Goal: Task Accomplishment & Management: Use online tool/utility

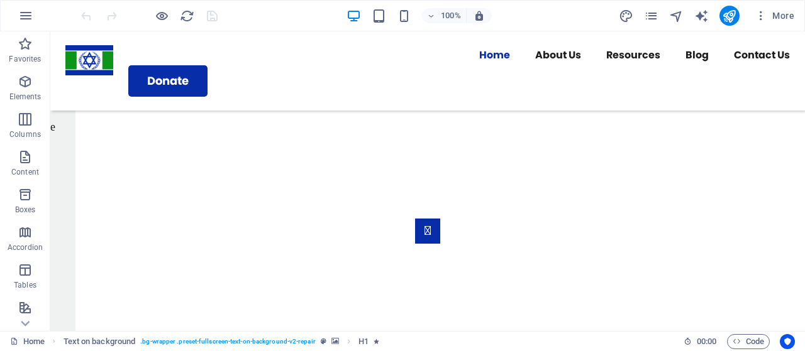
scroll to position [1697, 0]
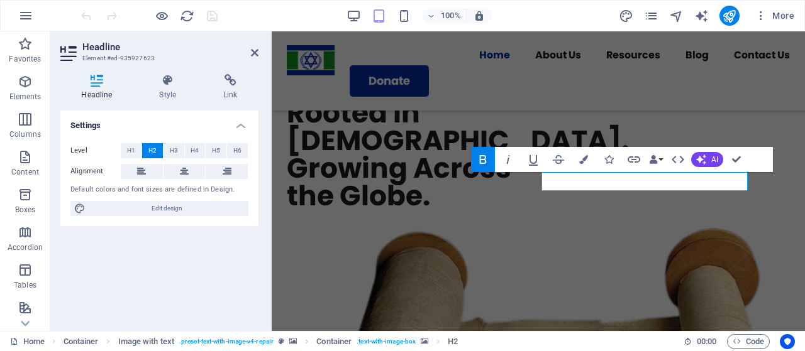
scroll to position [1327, 0]
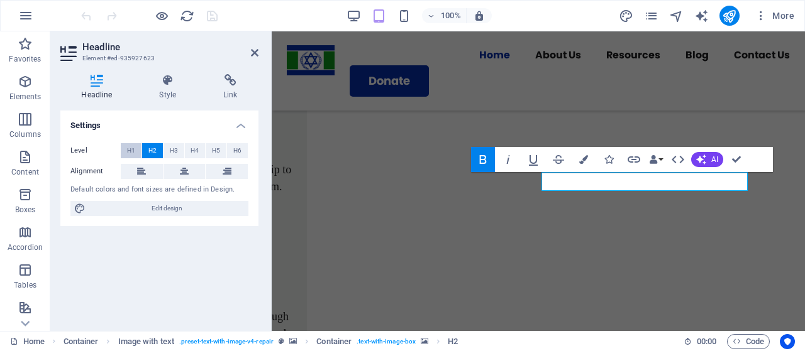
click at [136, 150] on button "H1" at bounding box center [131, 150] width 21 height 15
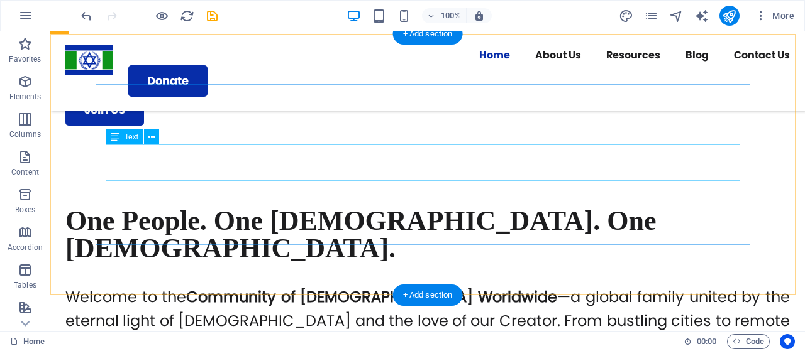
scroll to position [528, 0]
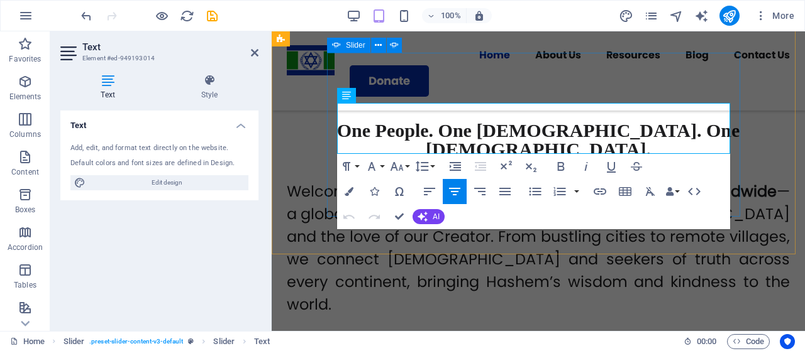
drag, startPoint x: 407, startPoint y: 128, endPoint x: 613, endPoint y: 154, distance: 207.8
click at [382, 167] on button "Font Family" at bounding box center [374, 166] width 24 height 25
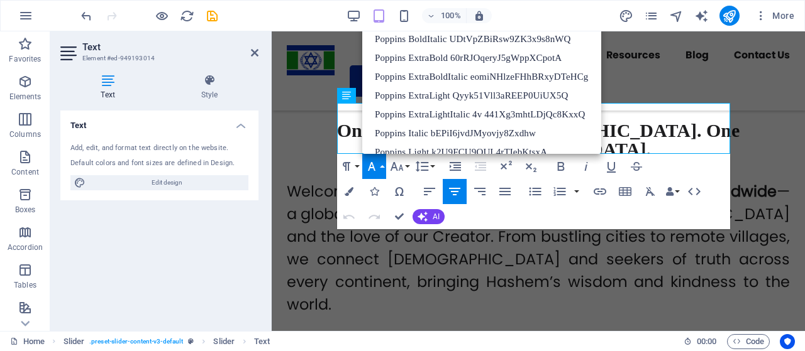
scroll to position [189, 0]
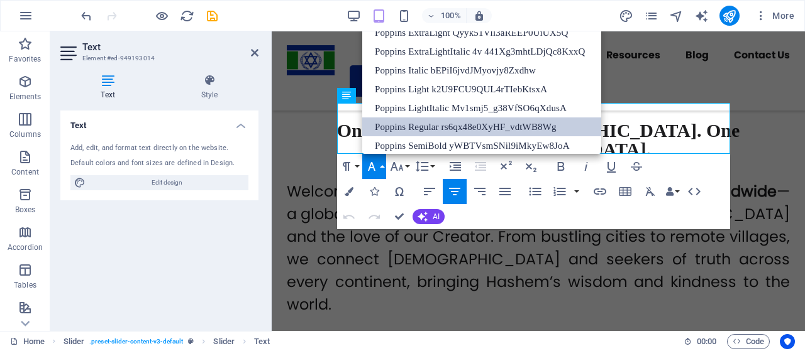
click at [416, 125] on link "Poppins Regular rs6qx48e0XyHF_vdtWB8Wg" at bounding box center [481, 127] width 239 height 19
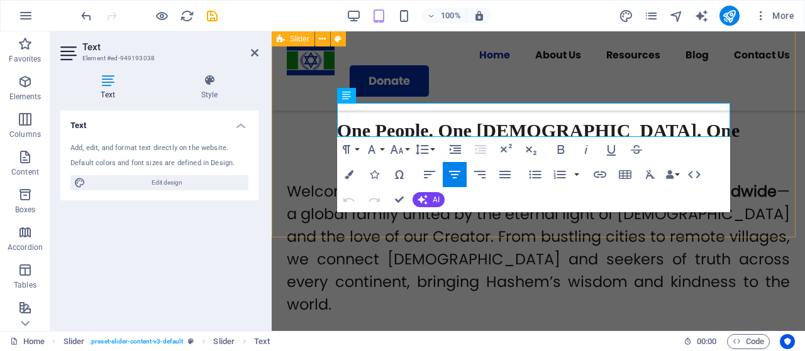
drag, startPoint x: 696, startPoint y: 128, endPoint x: 314, endPoint y: 105, distance: 383.4
click at [382, 148] on button "Font Family" at bounding box center [374, 149] width 24 height 25
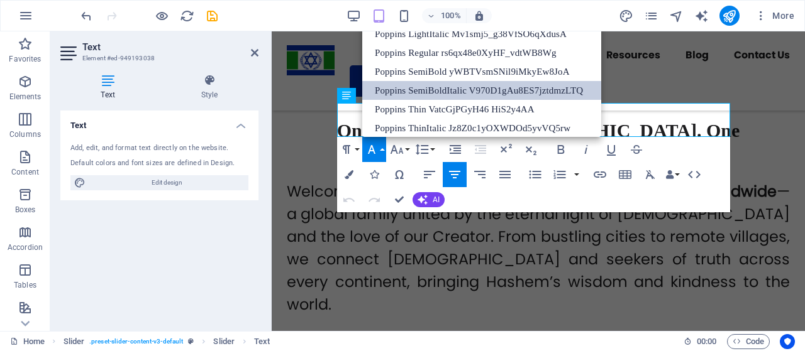
scroll to position [251, 0]
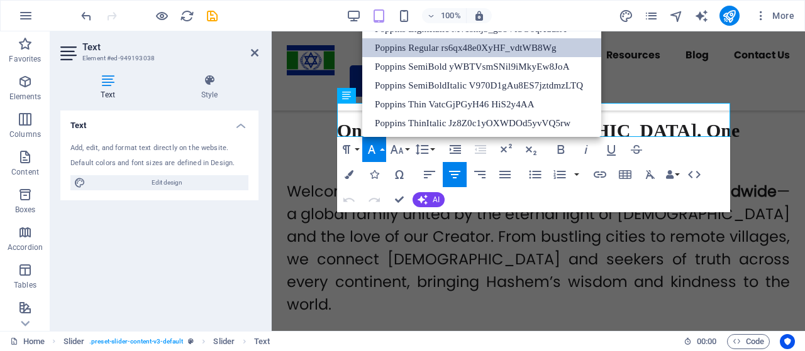
click at [427, 50] on link "Poppins Regular rs6qx48e0XyHF_vdtWB8Wg" at bounding box center [481, 47] width 239 height 19
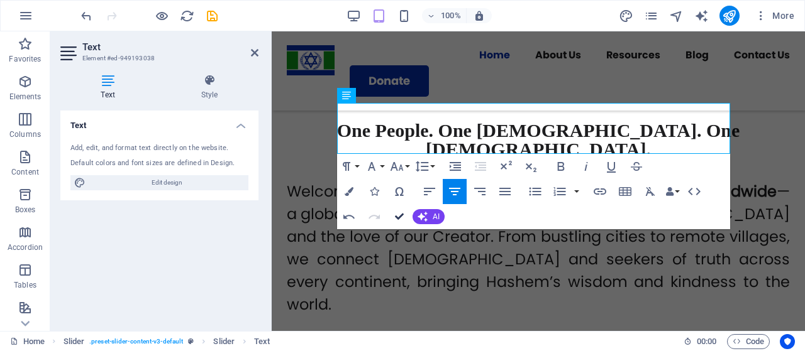
drag, startPoint x: 396, startPoint y: 213, endPoint x: 347, endPoint y: 182, distance: 58.2
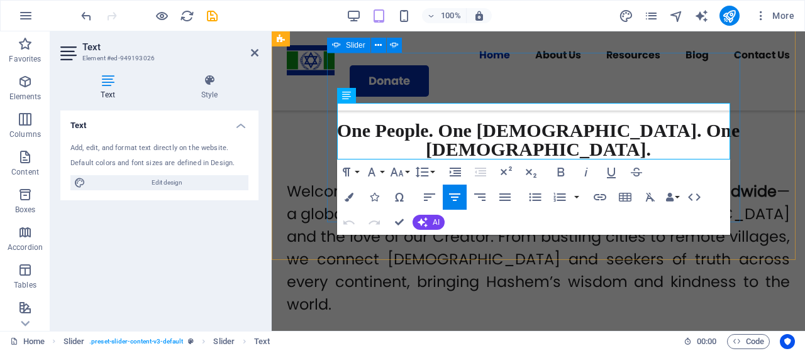
drag, startPoint x: 572, startPoint y: 155, endPoint x: 329, endPoint y: 106, distance: 248.3
click at [380, 172] on button "Font Family" at bounding box center [374, 172] width 24 height 25
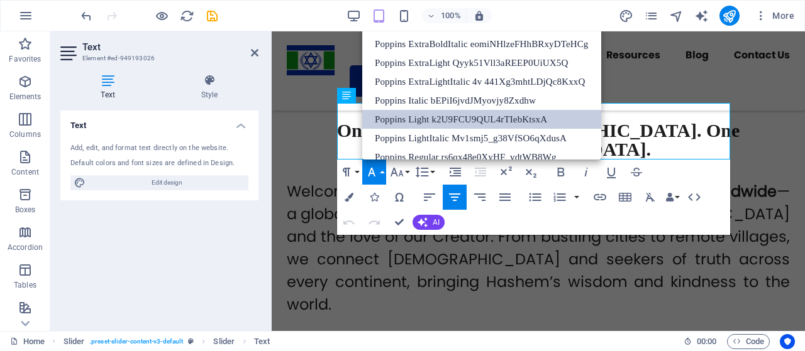
scroll to position [228, 0]
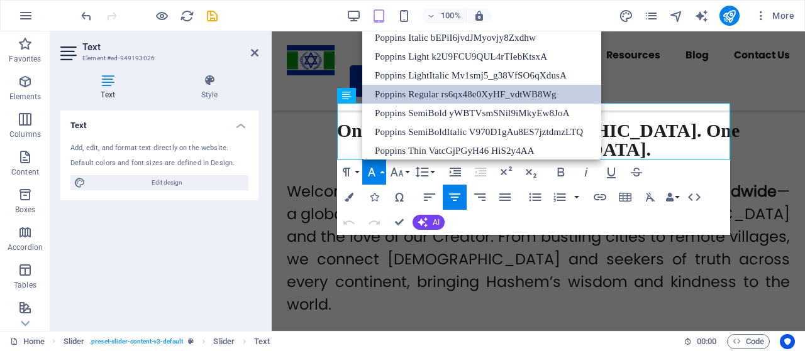
click at [435, 91] on link "Poppins Regular rs6qx48e0XyHF_vdtWB8Wg" at bounding box center [481, 94] width 239 height 19
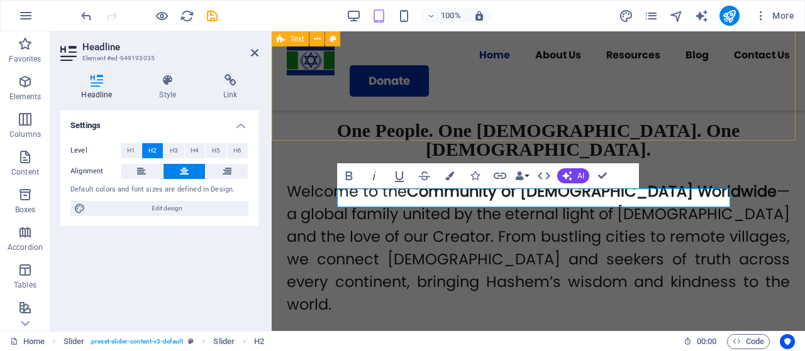
scroll to position [402, 0]
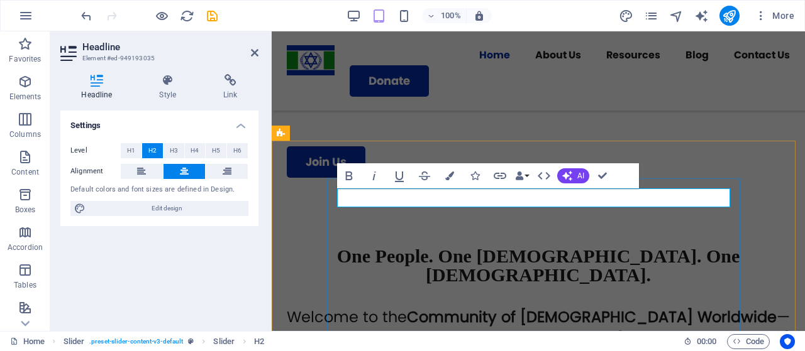
drag, startPoint x: 644, startPoint y: 197, endPoint x: 391, endPoint y: 206, distance: 252.8
click at [131, 148] on span "H1" at bounding box center [131, 150] width 8 height 15
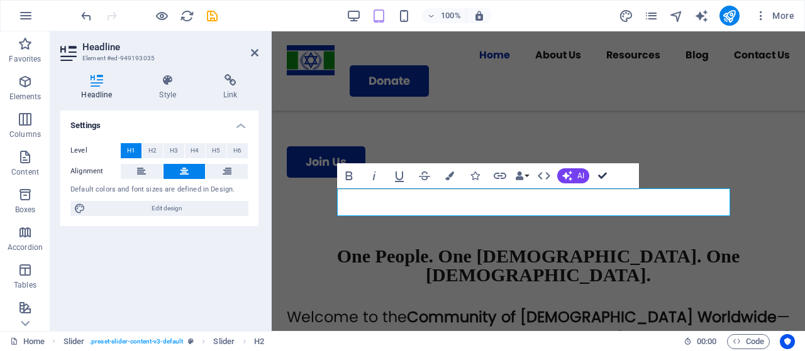
drag, startPoint x: 605, startPoint y: 176, endPoint x: 553, endPoint y: 143, distance: 61.4
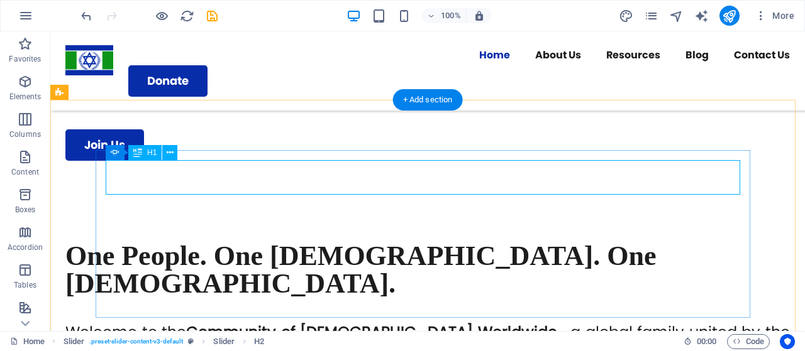
scroll to position [465, 0]
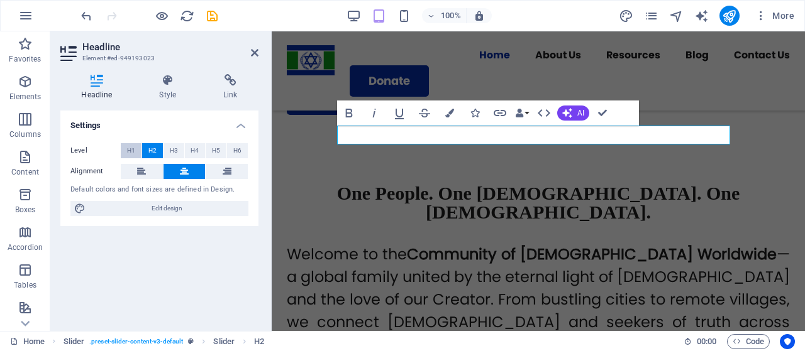
click at [133, 146] on span "H1" at bounding box center [131, 150] width 8 height 15
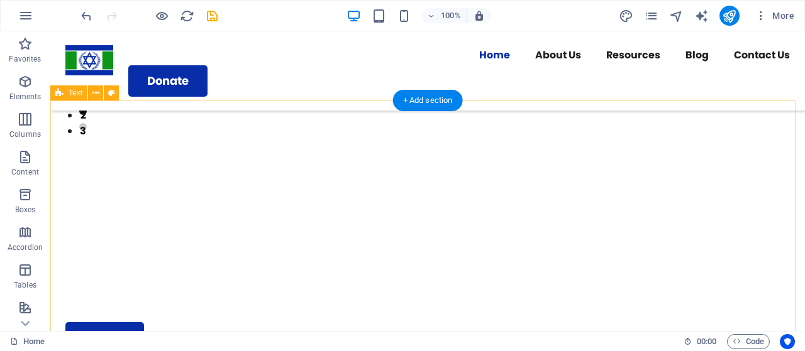
scroll to position [214, 0]
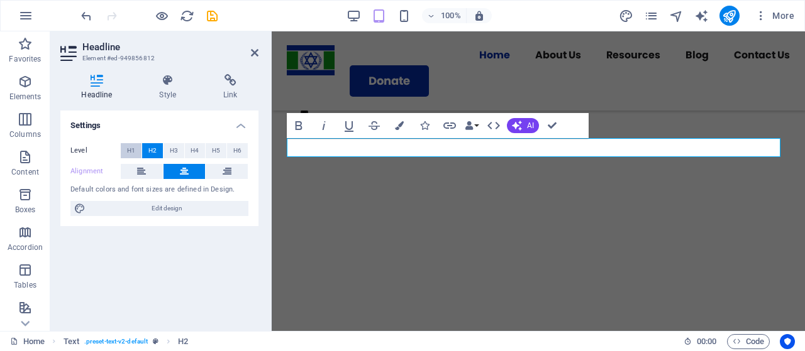
click at [132, 148] on span "H1" at bounding box center [131, 150] width 8 height 15
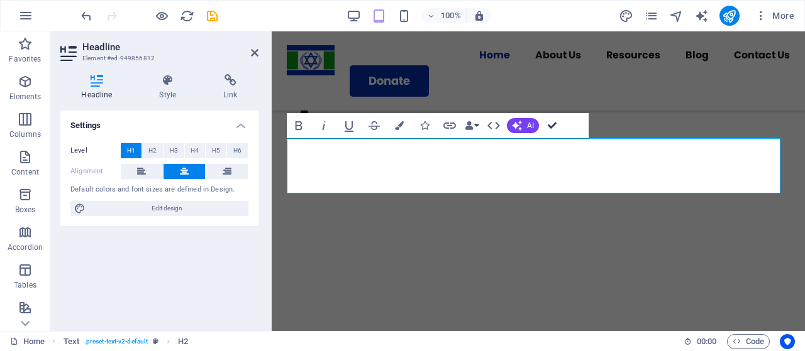
drag, startPoint x: 550, startPoint y: 128, endPoint x: 483, endPoint y: 97, distance: 73.7
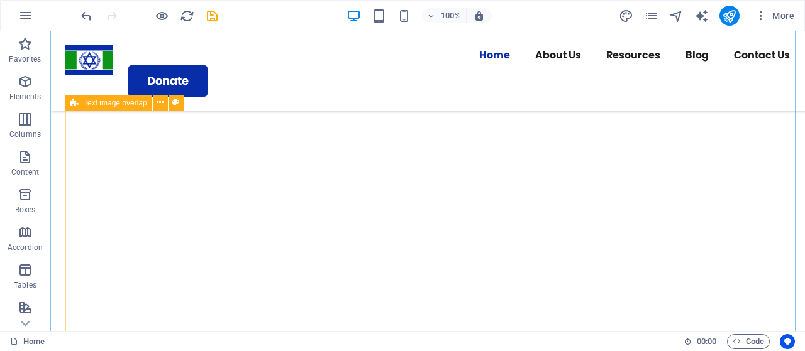
scroll to position [1194, 0]
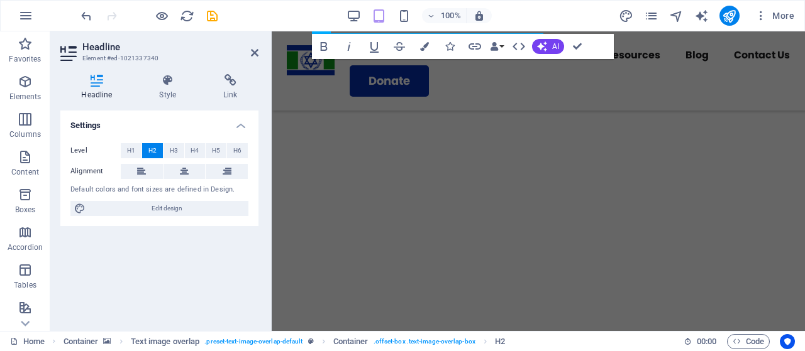
scroll to position [1163, 0]
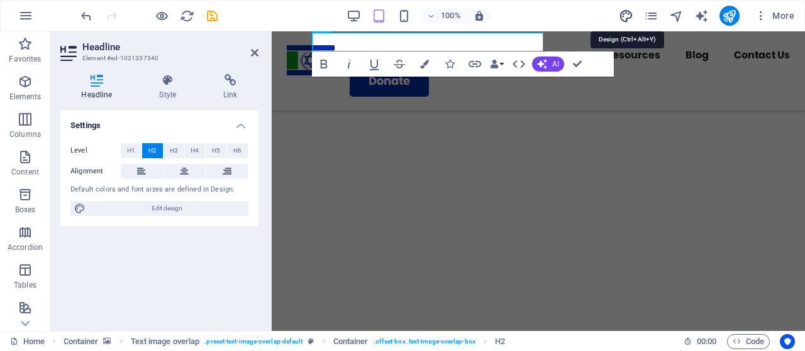
click at [623, 13] on icon "design" at bounding box center [625, 16] width 14 height 14
select select "px"
select select "400"
select select "px"
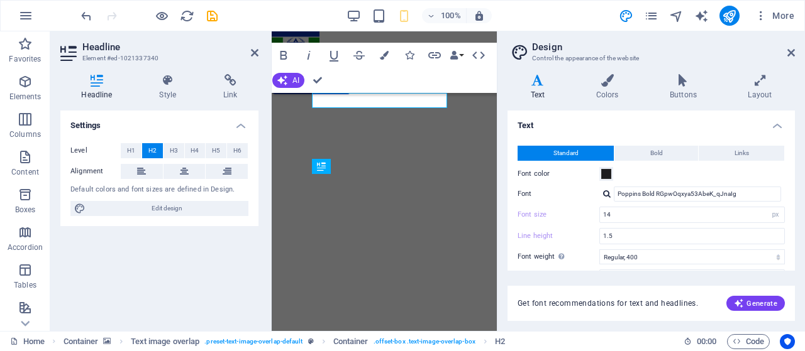
scroll to position [1375, 0]
drag, startPoint x: 770, startPoint y: 126, endPoint x: 761, endPoint y: 135, distance: 12.5
click at [771, 126] on h4 "Text" at bounding box center [650, 122] width 287 height 23
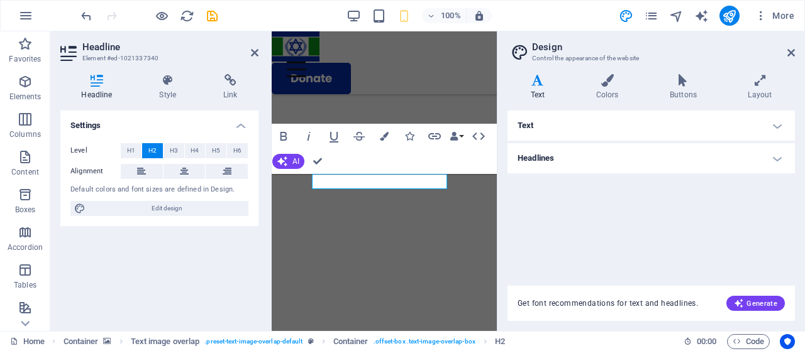
drag, startPoint x: 764, startPoint y: 157, endPoint x: 647, endPoint y: 188, distance: 121.7
click at [764, 157] on h4 "Headlines" at bounding box center [650, 158] width 287 height 30
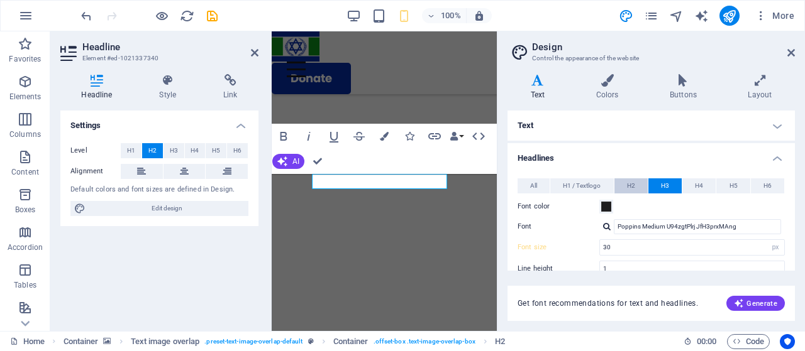
click at [629, 187] on span "H2" at bounding box center [631, 186] width 8 height 15
click at [604, 226] on div at bounding box center [607, 226] width 8 height 8
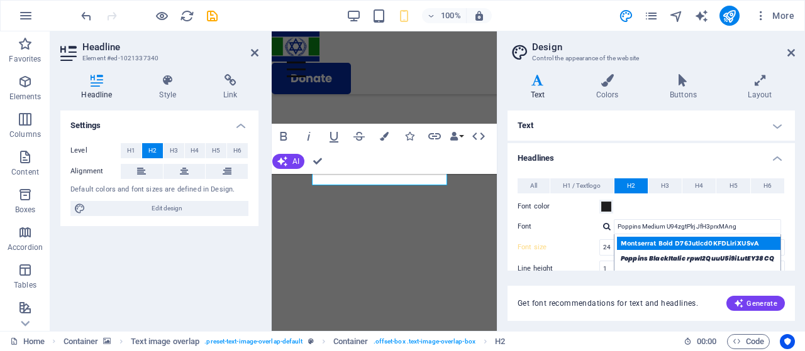
click at [646, 242] on div "Montserrat Bold D76Jutlcd0KFDLiriXUSvA" at bounding box center [700, 243] width 166 height 13
type input "Montserrat Bold D76Jutlcd0KFDLiriXUSvA"
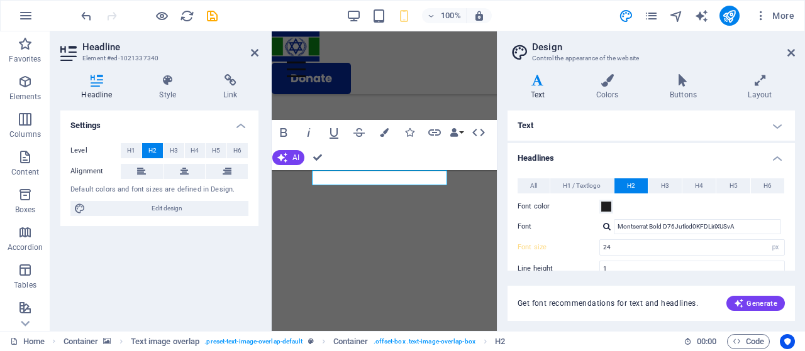
click at [605, 228] on div at bounding box center [607, 226] width 8 height 8
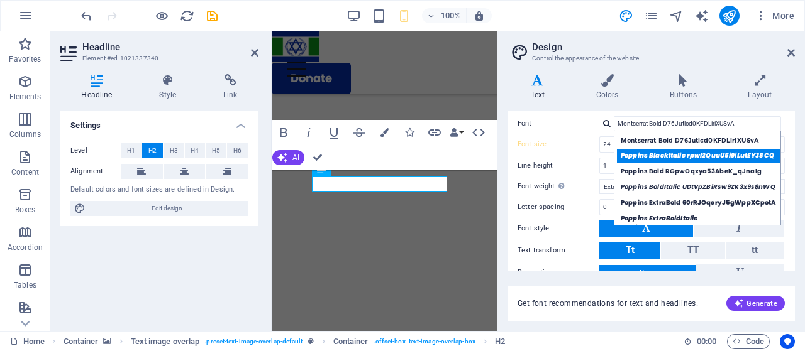
scroll to position [0, 0]
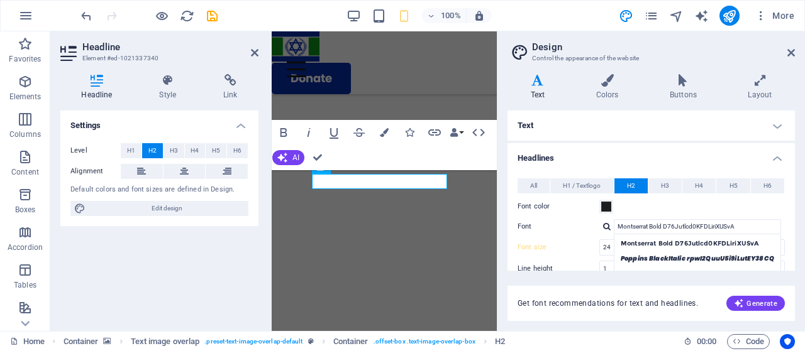
click at [607, 226] on div at bounding box center [607, 226] width 8 height 8
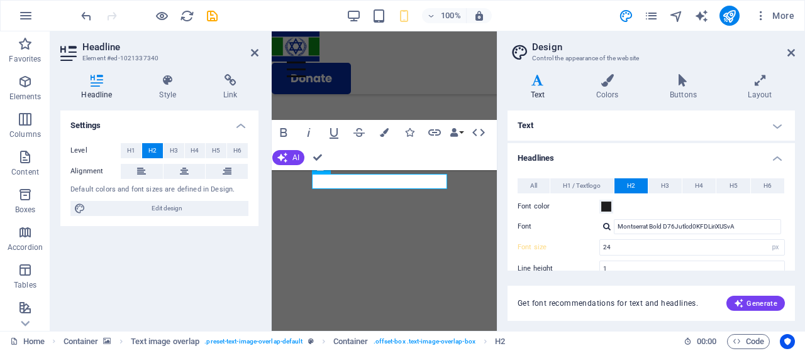
click at [606, 227] on div at bounding box center [607, 226] width 8 height 8
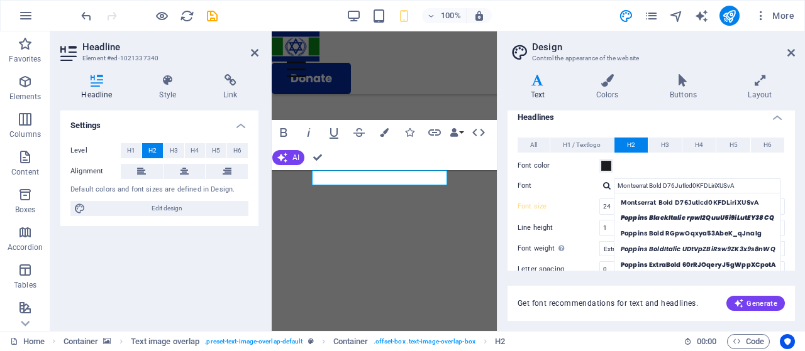
scroll to position [40, 0]
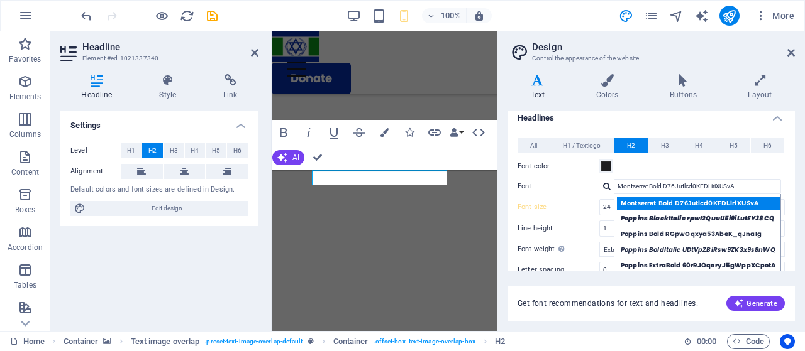
click at [660, 203] on div "Montserrat Bold D76Jutlcd0KFDLiriXUSvA" at bounding box center [700, 203] width 166 height 13
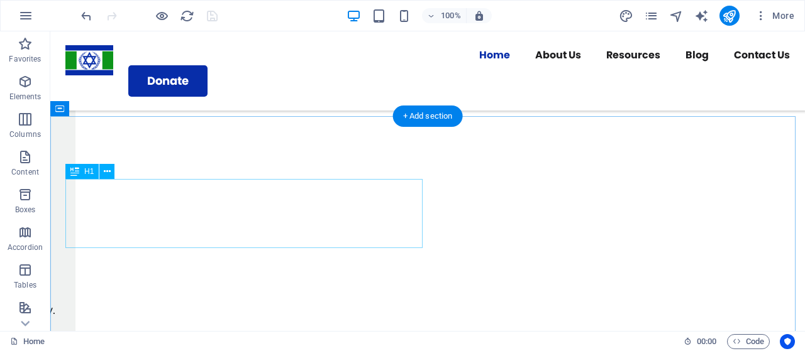
scroll to position [1571, 0]
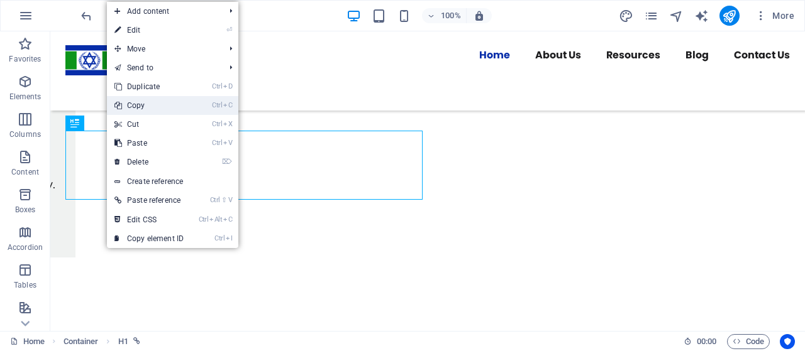
drag, startPoint x: 135, startPoint y: 110, endPoint x: 85, endPoint y: 79, distance: 59.3
click at [135, 110] on link "Ctrl C Copy" at bounding box center [149, 105] width 84 height 19
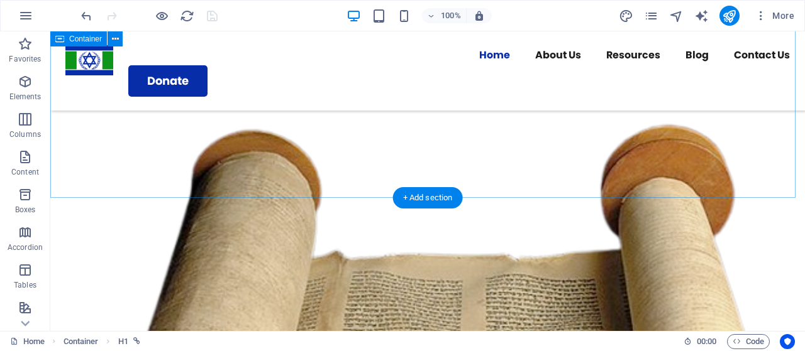
scroll to position [2137, 0]
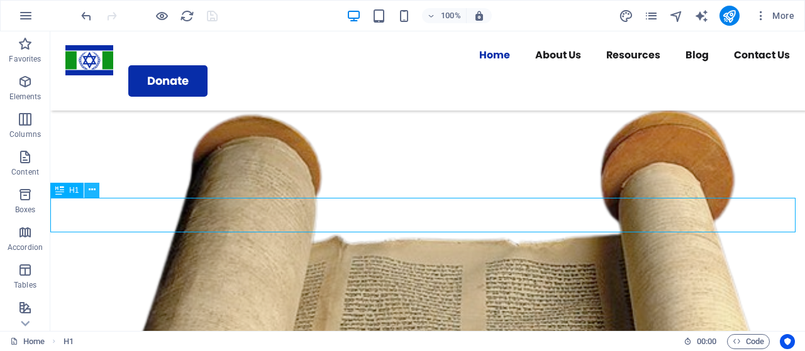
click at [89, 193] on icon at bounding box center [92, 190] width 7 height 13
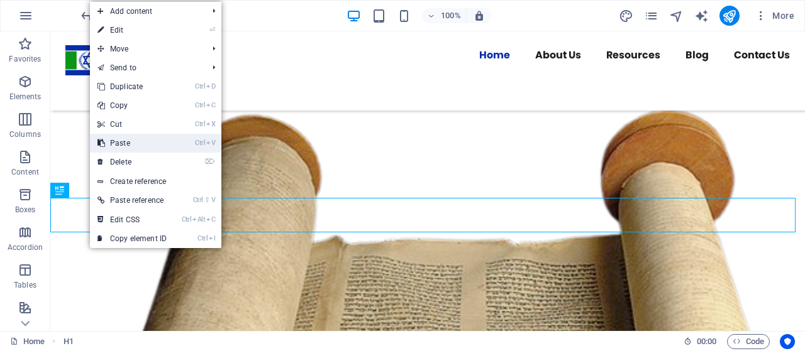
click at [121, 145] on link "Ctrl V Paste" at bounding box center [132, 143] width 84 height 19
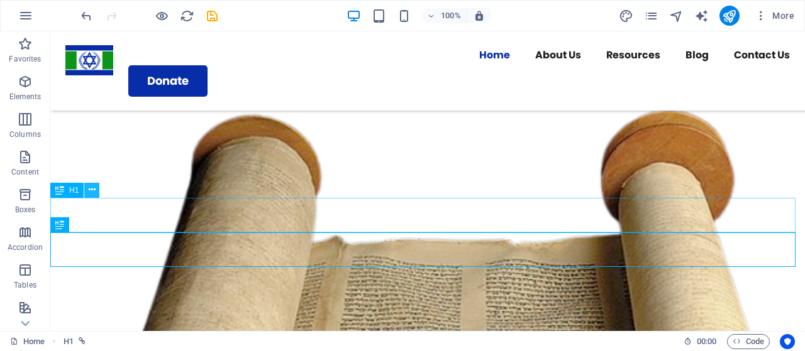
click at [96, 189] on button at bounding box center [91, 190] width 15 height 15
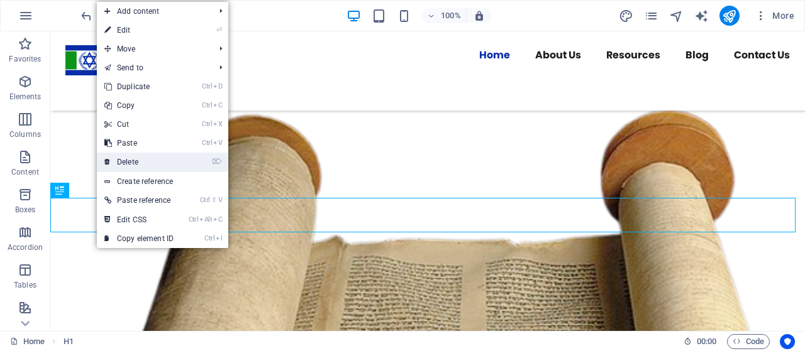
click at [135, 157] on link "⌦ Delete" at bounding box center [139, 162] width 84 height 19
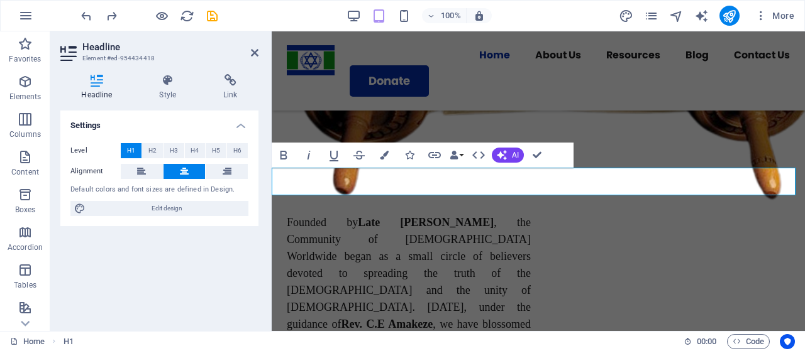
scroll to position [1723, 0]
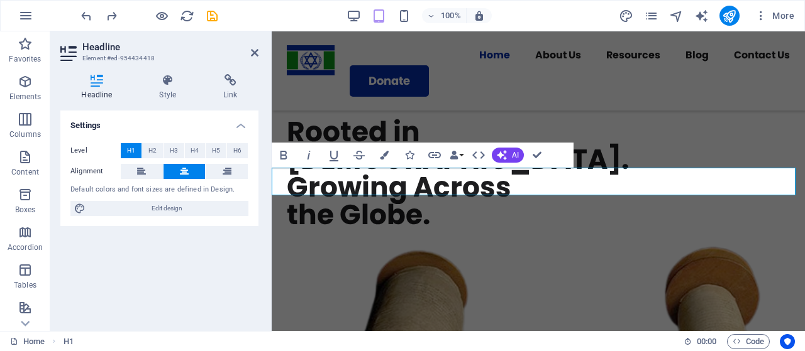
drag, startPoint x: 363, startPoint y: 181, endPoint x: 718, endPoint y: 203, distance: 355.2
copy span "Our Outreach Programs"
drag, startPoint x: 537, startPoint y: 155, endPoint x: 483, endPoint y: 129, distance: 59.9
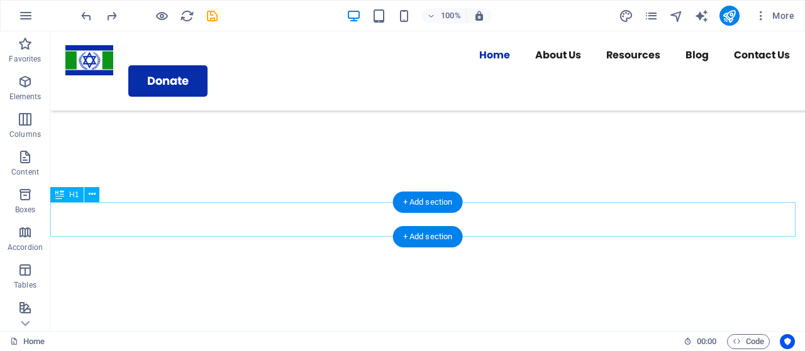
scroll to position [2167, 0]
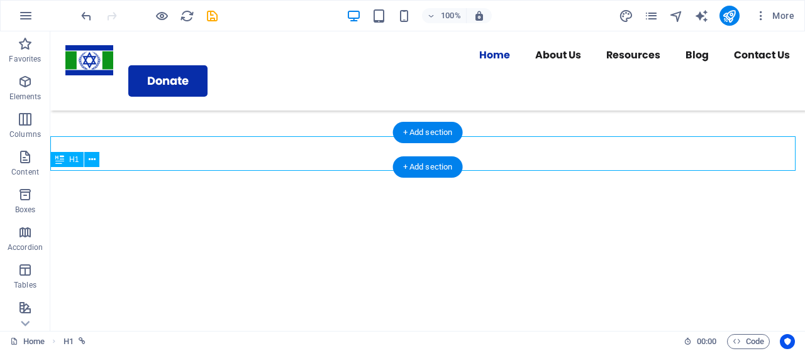
scroll to position [2202, 0]
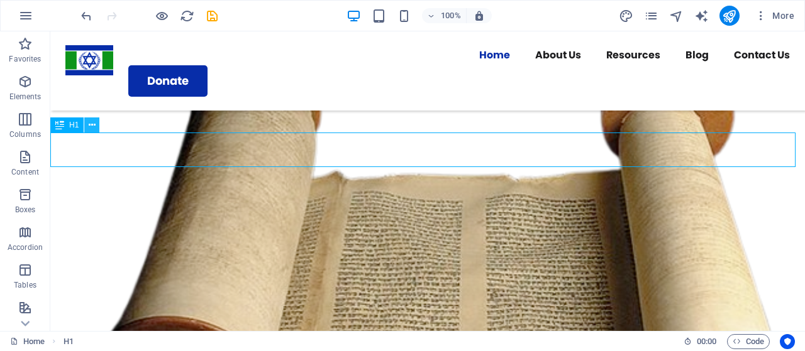
click at [93, 123] on icon at bounding box center [92, 125] width 7 height 13
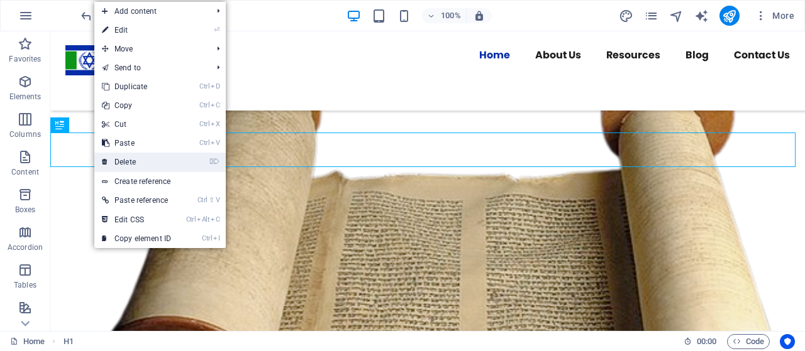
click at [126, 157] on link "⌦ Delete" at bounding box center [136, 162] width 84 height 19
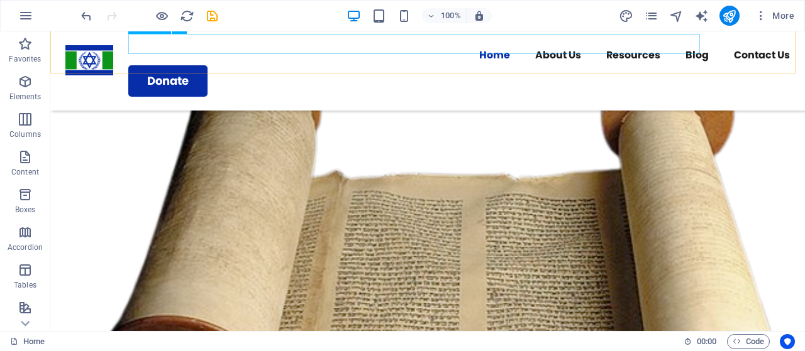
scroll to position [2221, 0]
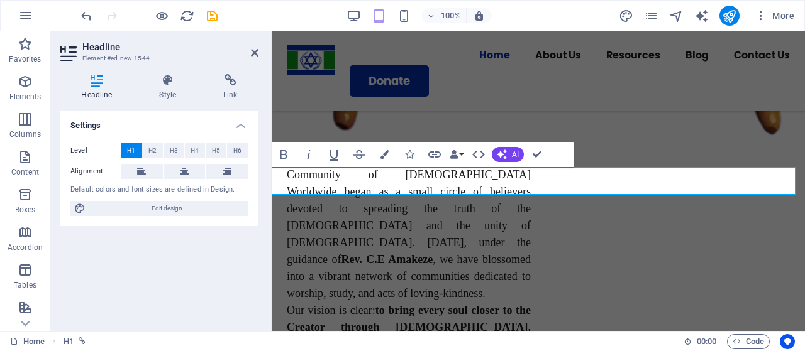
scroll to position [1721, 0]
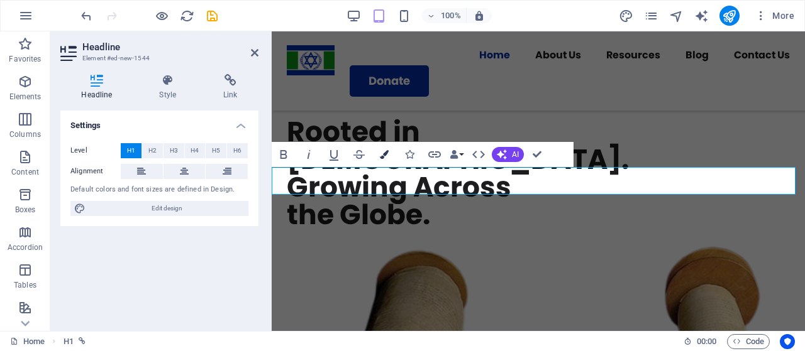
click at [381, 151] on icon "button" at bounding box center [384, 154] width 9 height 9
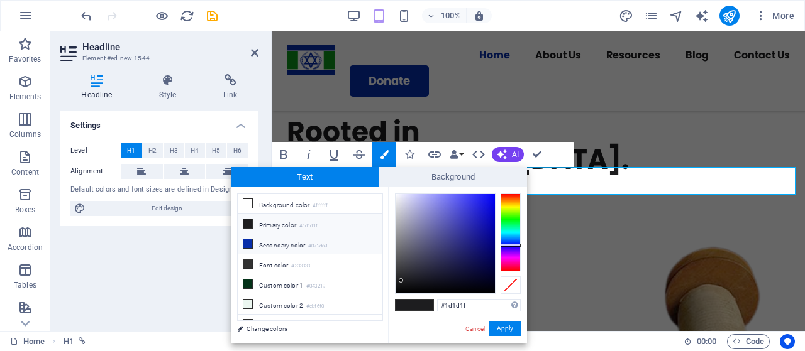
click at [278, 239] on li "Secondary color #072da9" at bounding box center [310, 244] width 145 height 20
type input "#072da9"
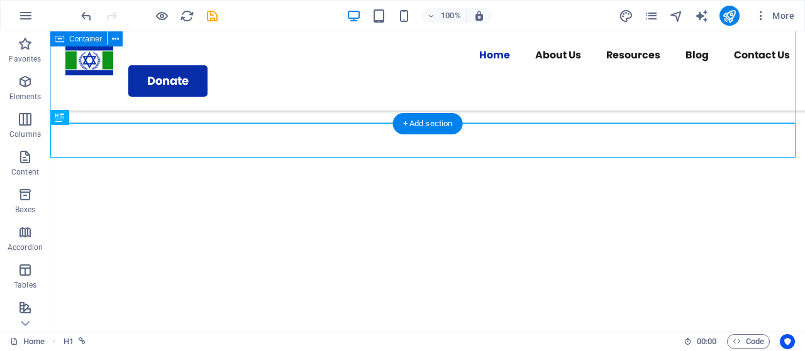
scroll to position [2177, 0]
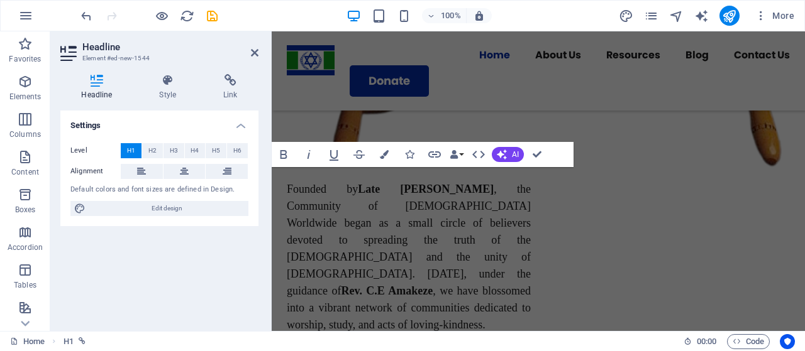
scroll to position [1732, 0]
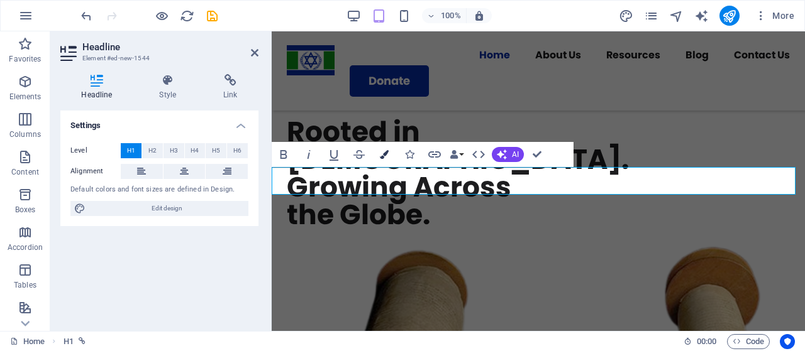
click at [382, 152] on icon "button" at bounding box center [384, 154] width 9 height 9
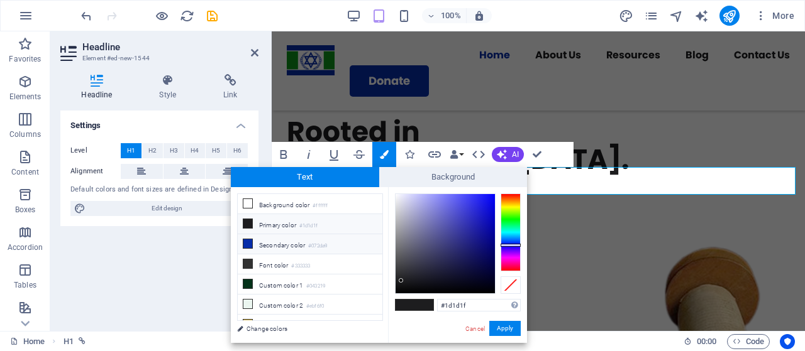
click at [274, 243] on li "Secondary color #072da9" at bounding box center [310, 244] width 145 height 20
type input "#072da9"
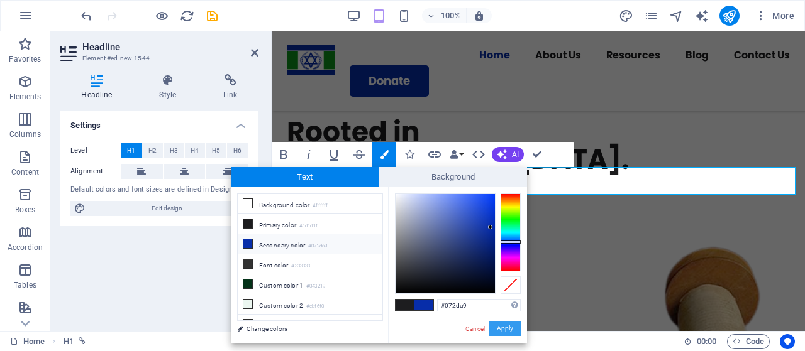
click at [502, 326] on button "Apply" at bounding box center [504, 328] width 31 height 15
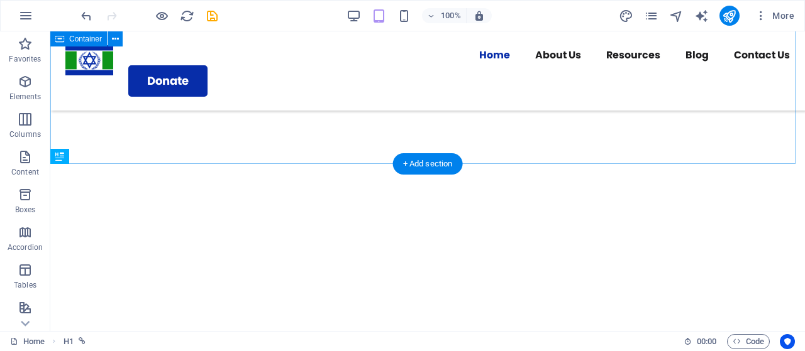
scroll to position [2177, 0]
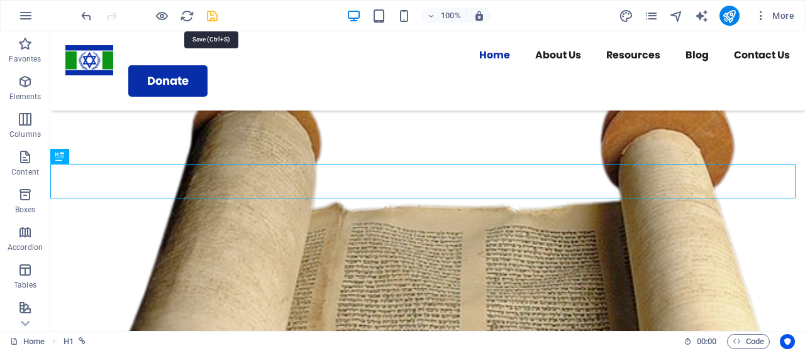
click at [209, 14] on icon "save" at bounding box center [212, 16] width 14 height 14
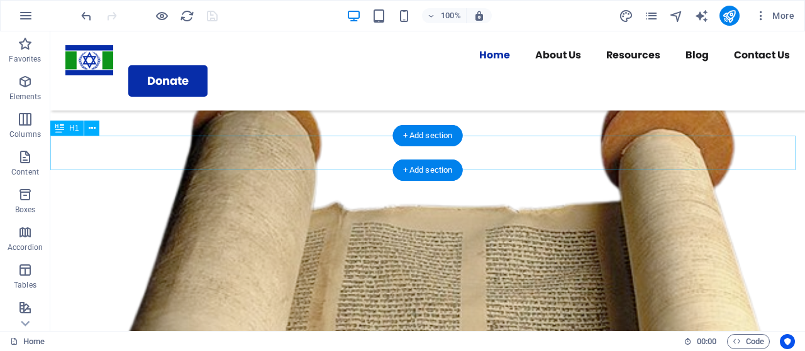
scroll to position [2240, 0]
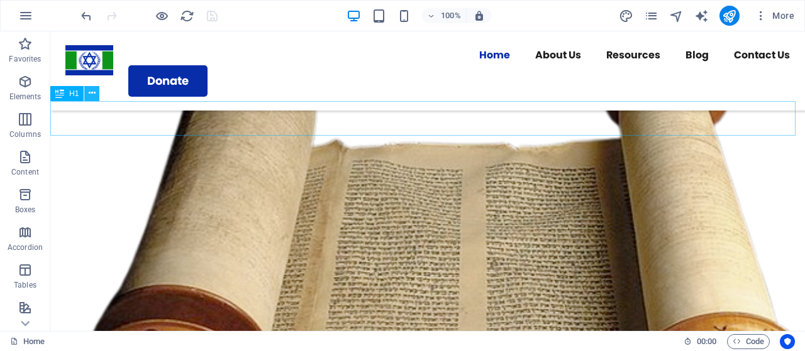
click at [89, 94] on icon at bounding box center [92, 93] width 7 height 13
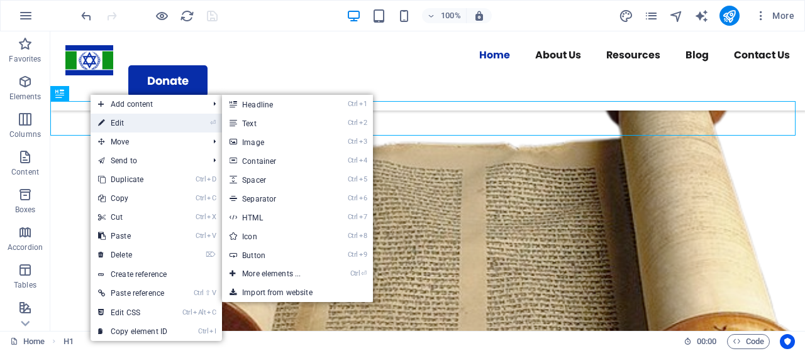
click at [118, 119] on link "⏎ Edit" at bounding box center [133, 123] width 84 height 19
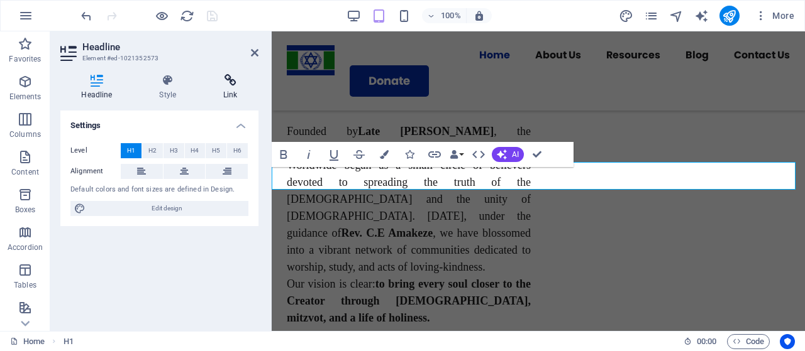
scroll to position [1732, 0]
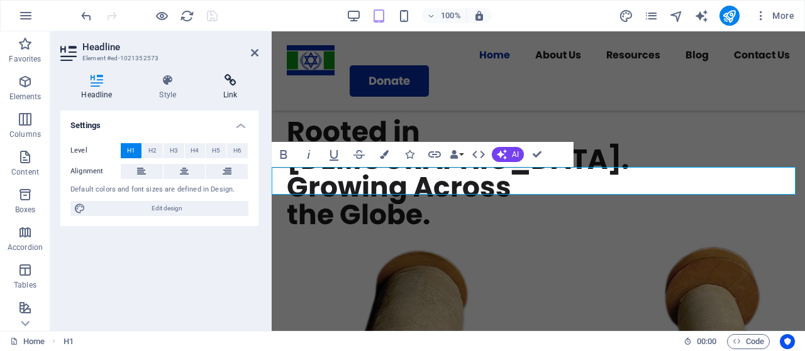
click at [230, 83] on icon at bounding box center [230, 80] width 56 height 13
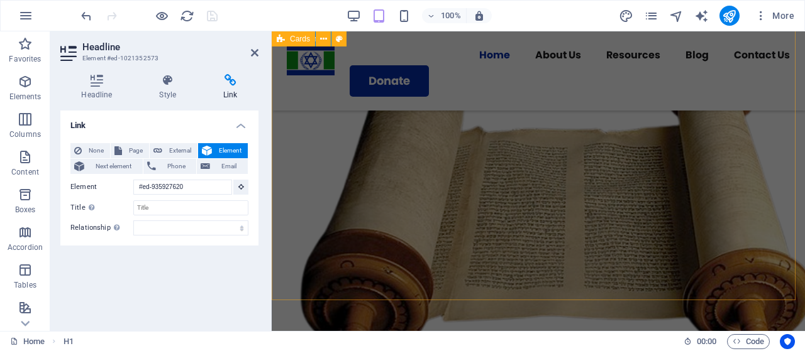
scroll to position [1930, 0]
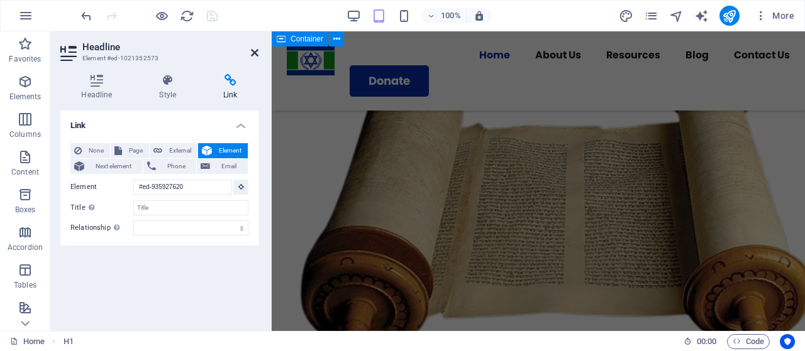
click at [254, 52] on icon at bounding box center [255, 53] width 8 height 10
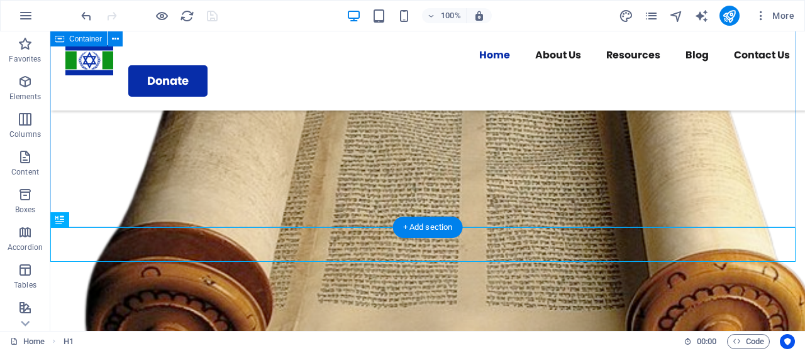
scroll to position [2114, 0]
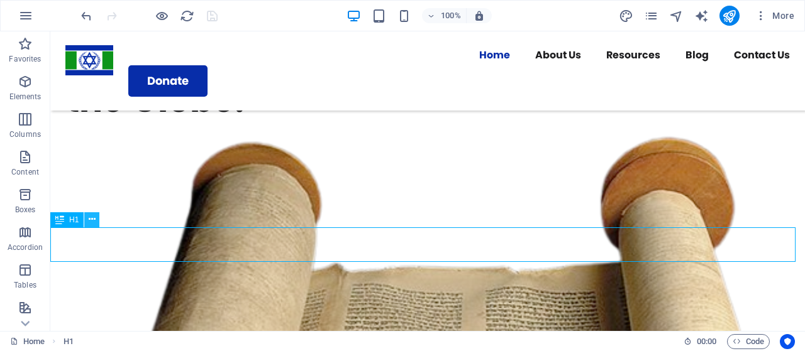
click at [88, 222] on button at bounding box center [91, 219] width 15 height 15
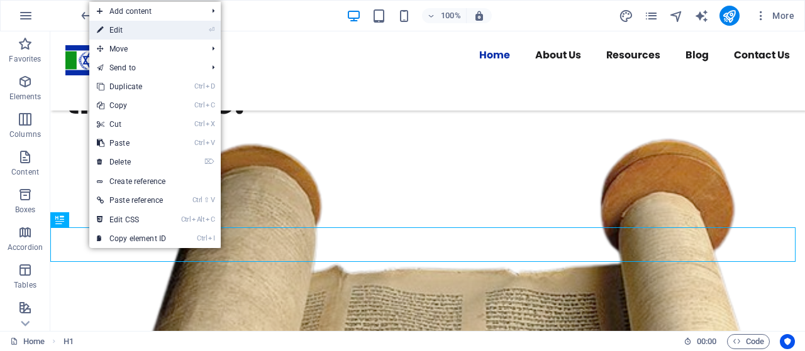
click at [150, 32] on link "⏎ Edit" at bounding box center [131, 30] width 84 height 19
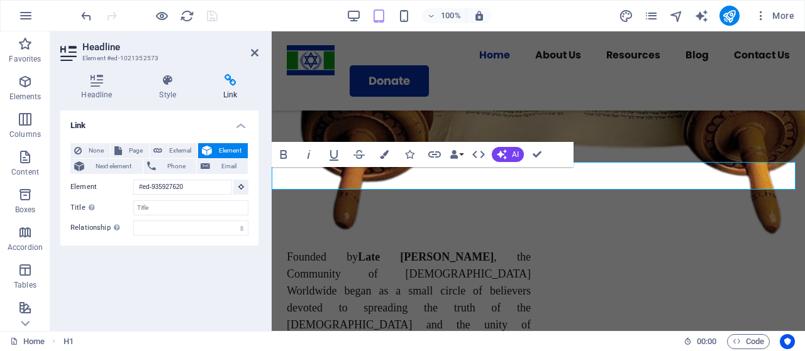
scroll to position [1732, 0]
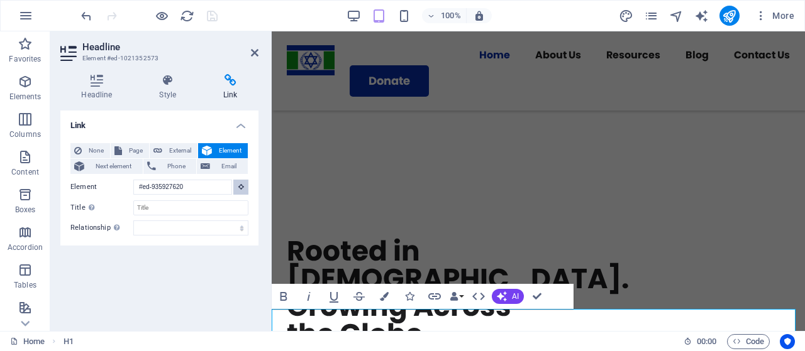
click at [237, 184] on button at bounding box center [240, 187] width 15 height 15
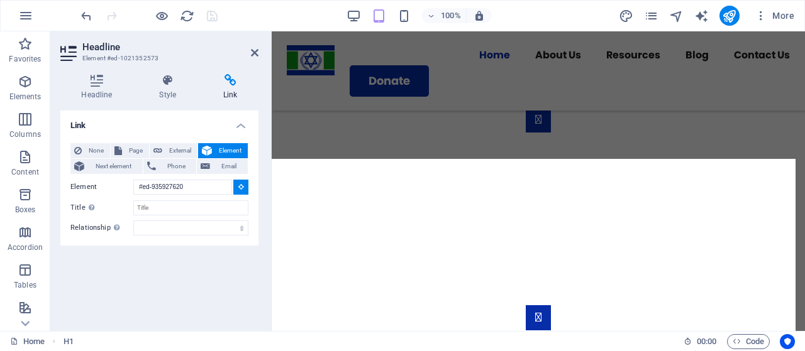
scroll to position [669, 0]
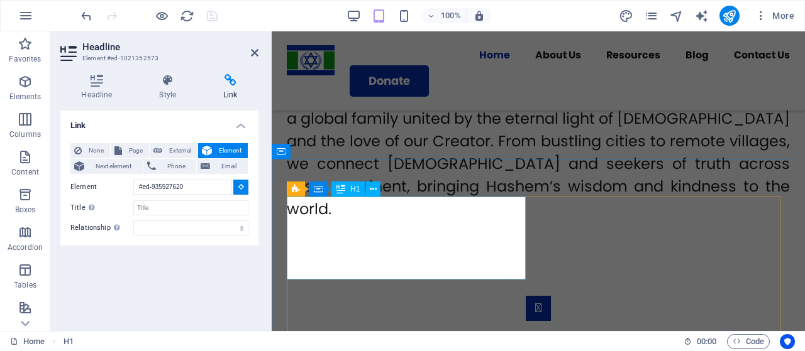
type input "#ed-935927107"
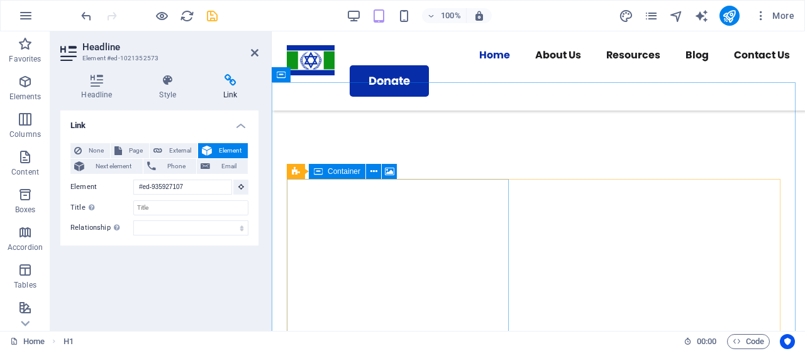
scroll to position [1732, 0]
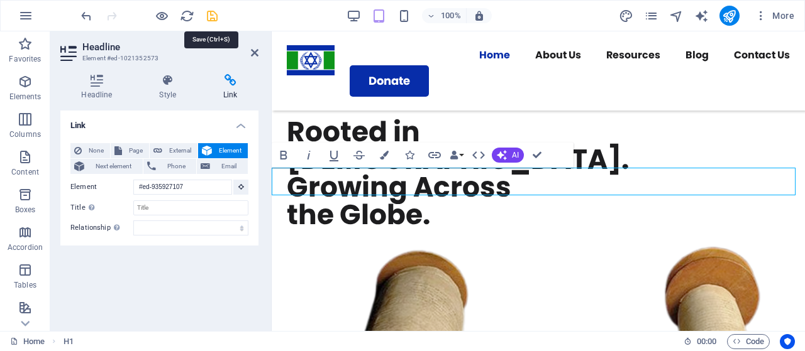
click at [209, 12] on icon "save" at bounding box center [212, 16] width 14 height 14
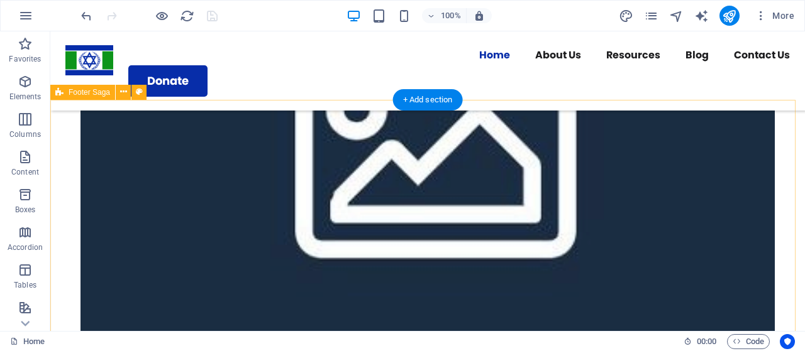
scroll to position [3224, 0]
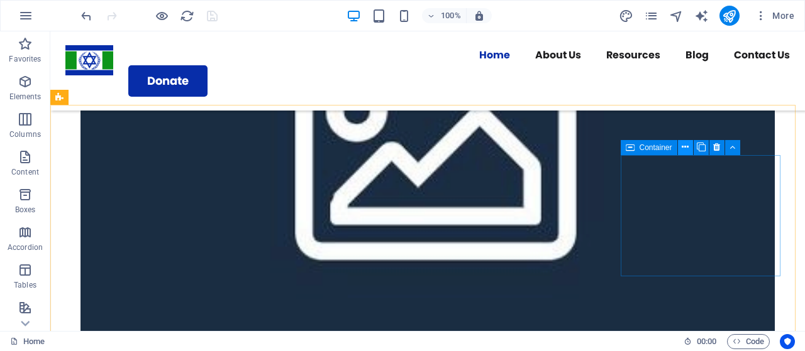
click at [683, 147] on icon at bounding box center [684, 147] width 7 height 13
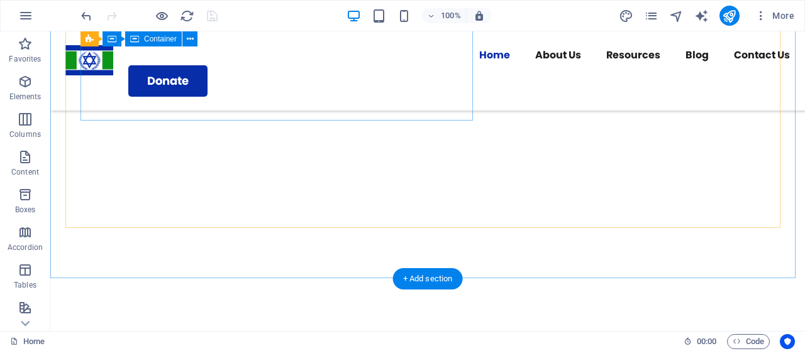
scroll to position [1321, 0]
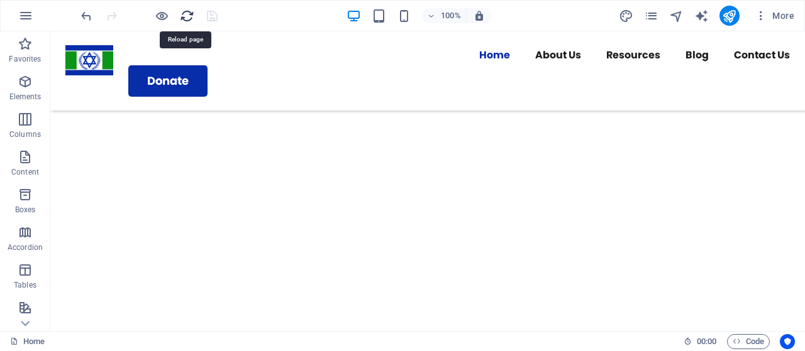
click at [185, 16] on icon "reload" at bounding box center [187, 16] width 14 height 14
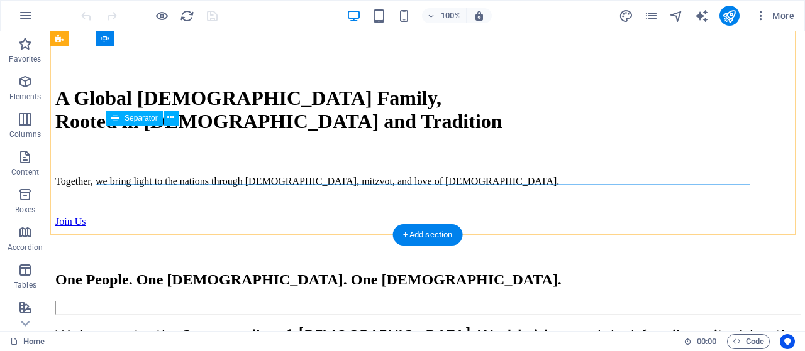
scroll to position [473, 0]
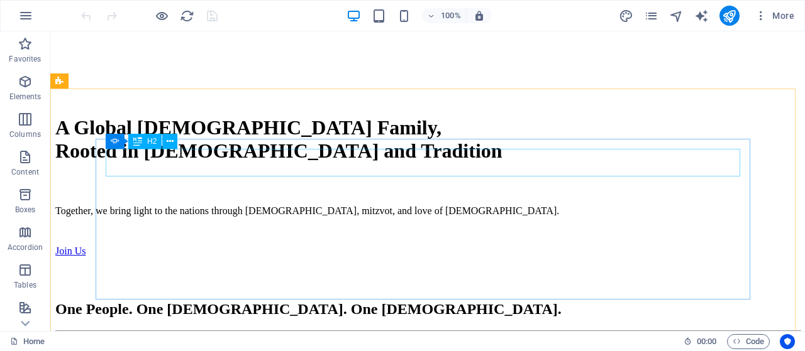
click at [152, 145] on span "H2" at bounding box center [151, 142] width 9 height 8
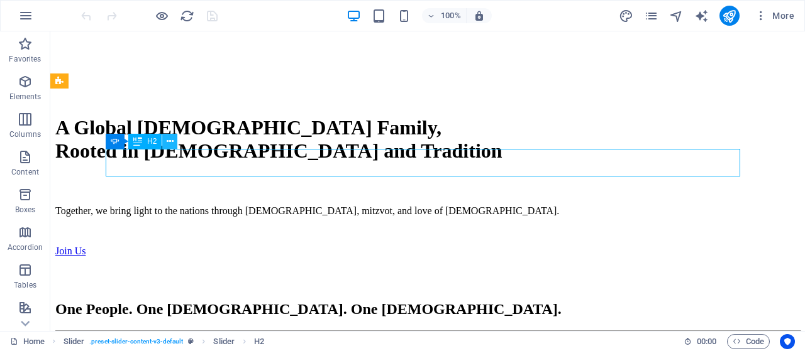
click at [168, 141] on icon at bounding box center [170, 141] width 7 height 13
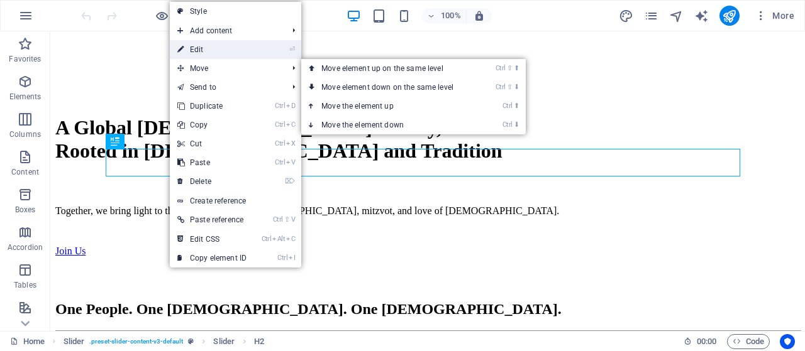
click at [214, 53] on link "⏎ Edit" at bounding box center [212, 49] width 84 height 19
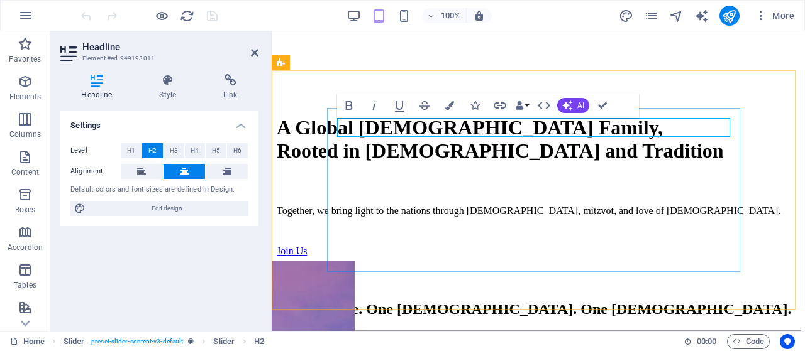
drag, startPoint x: 467, startPoint y: 129, endPoint x: 609, endPoint y: 128, distance: 142.0
click at [180, 149] on button "H3" at bounding box center [173, 150] width 21 height 15
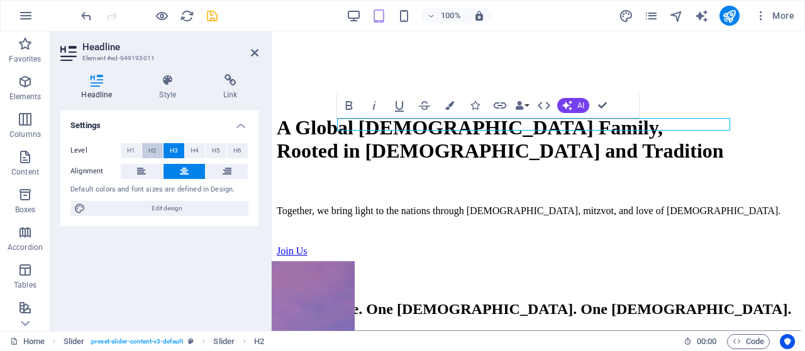
click at [152, 151] on span "H2" at bounding box center [152, 150] width 8 height 15
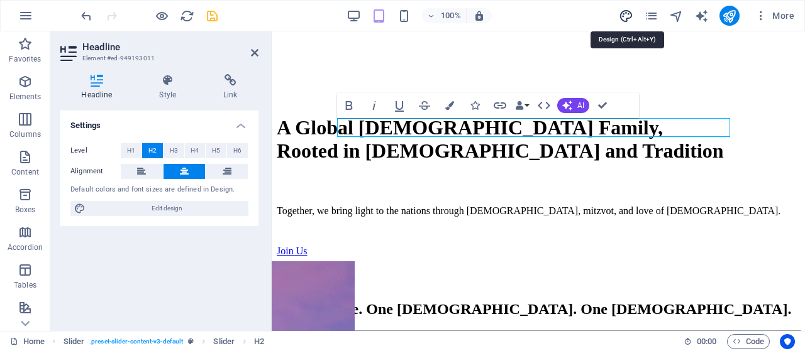
click at [626, 19] on icon "design" at bounding box center [625, 16] width 14 height 14
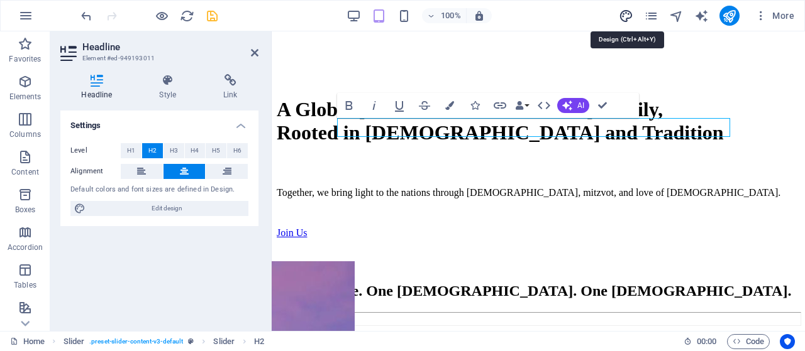
select select "px"
select select "800"
select select "px"
select select "rem"
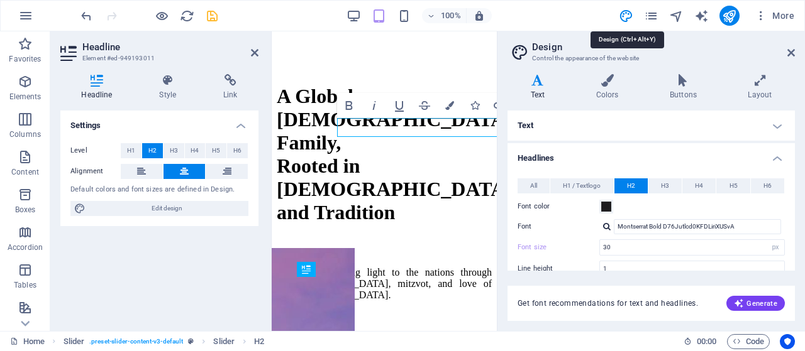
type input "24"
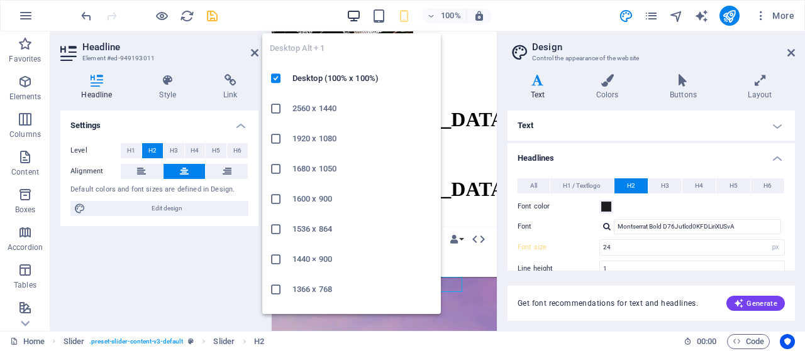
click at [349, 16] on icon "button" at bounding box center [353, 16] width 14 height 14
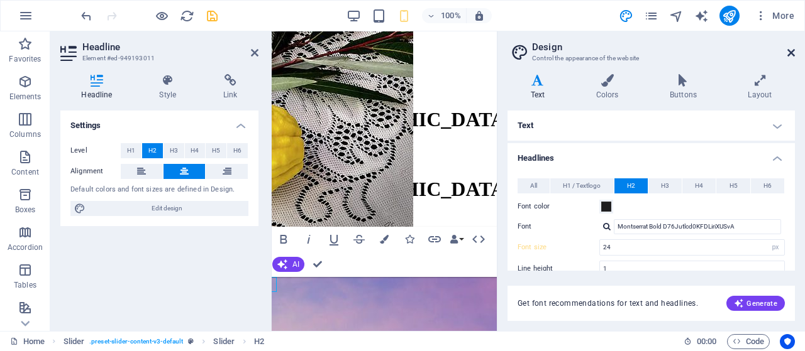
click at [788, 54] on icon at bounding box center [791, 53] width 8 height 10
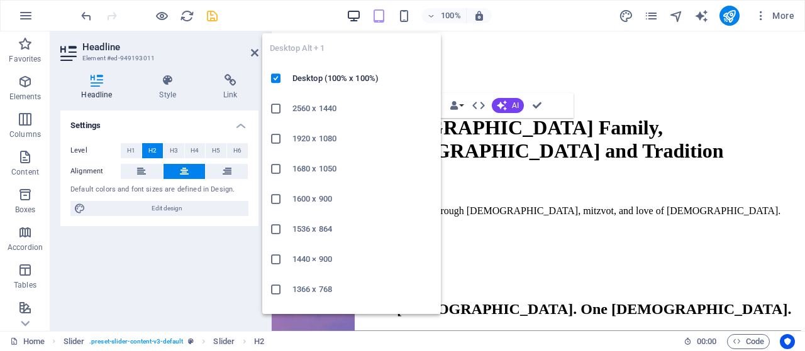
click at [351, 12] on icon "button" at bounding box center [353, 16] width 14 height 14
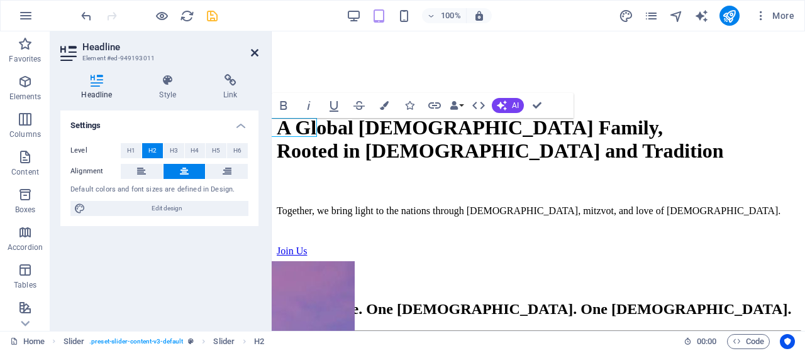
click at [253, 53] on icon at bounding box center [255, 53] width 8 height 10
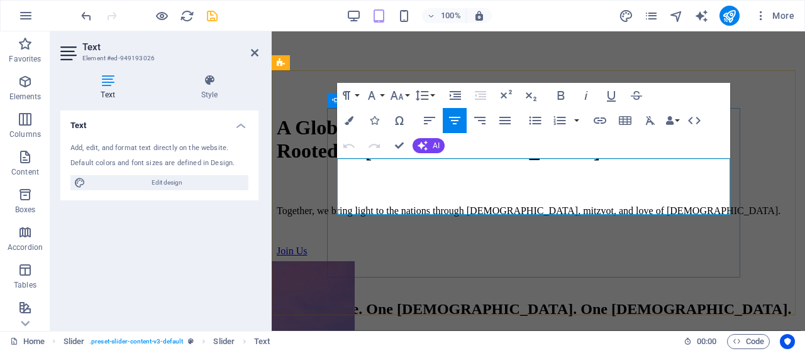
drag, startPoint x: 348, startPoint y: 163, endPoint x: 597, endPoint y: 211, distance: 253.4
click at [377, 99] on icon "button" at bounding box center [371, 95] width 15 height 15
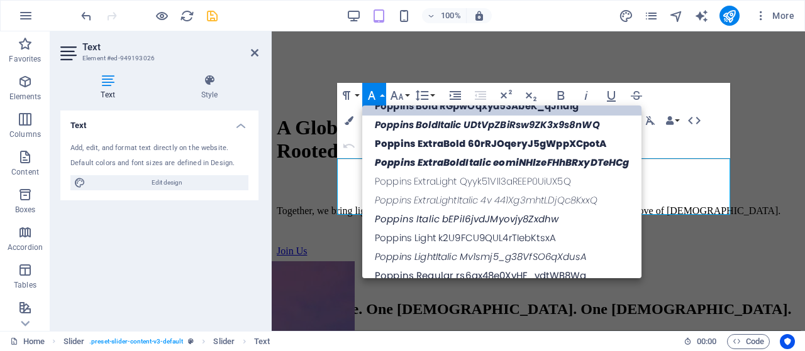
scroll to position [0, 0]
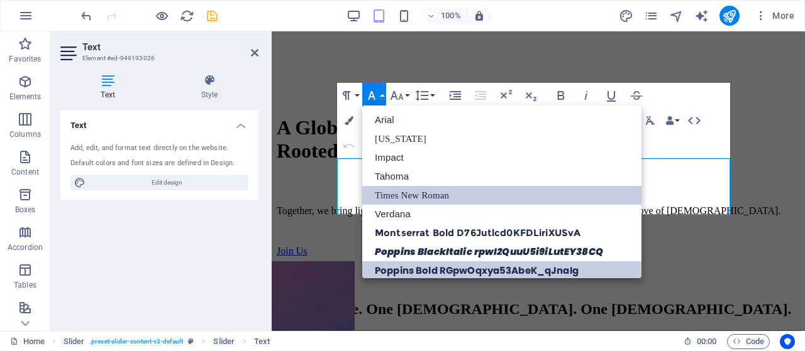
click at [440, 193] on link "Times New Roman" at bounding box center [501, 195] width 279 height 19
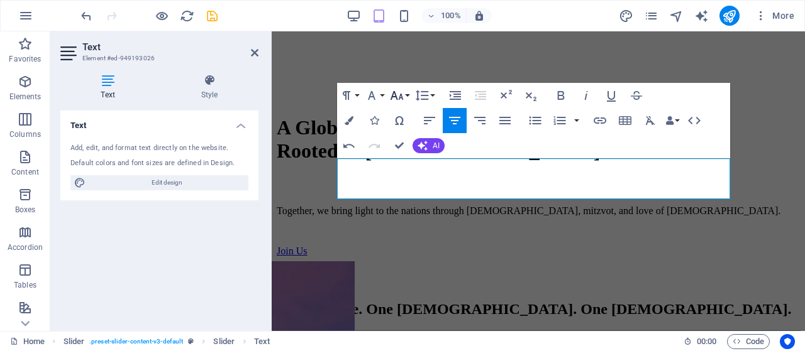
click at [402, 93] on icon "button" at bounding box center [396, 95] width 15 height 15
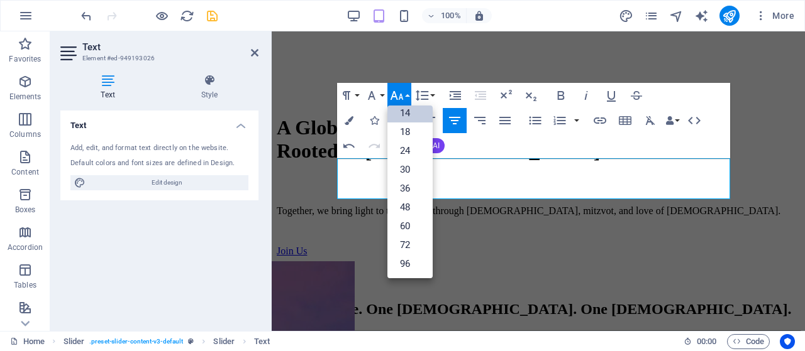
scroll to position [101, 0]
click at [407, 144] on link "24" at bounding box center [409, 151] width 45 height 19
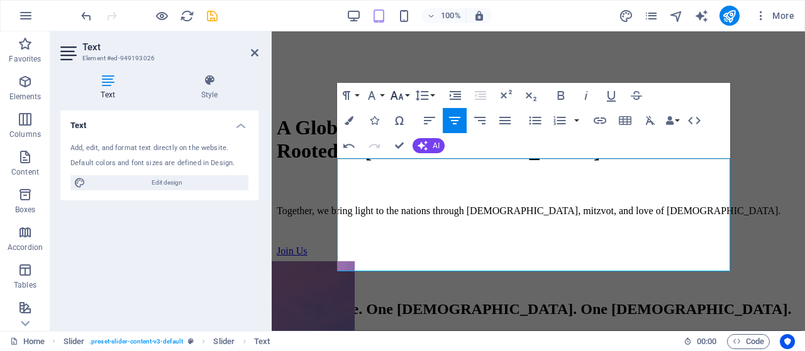
click at [400, 99] on icon "button" at bounding box center [396, 95] width 15 height 15
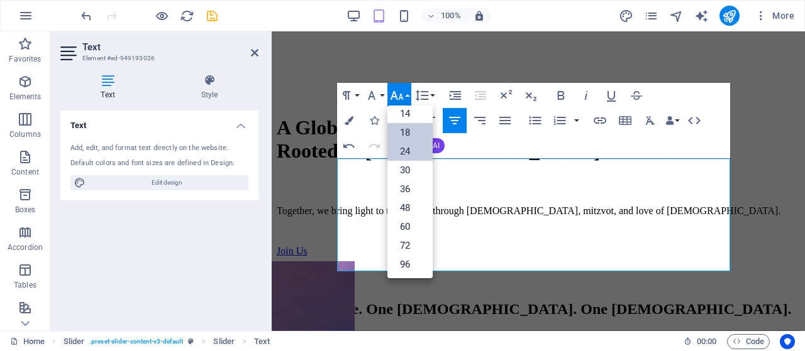
click at [407, 130] on link "18" at bounding box center [409, 132] width 45 height 19
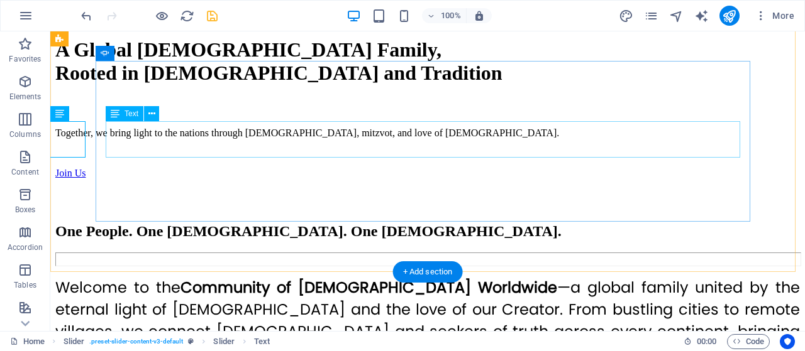
scroll to position [503, 0]
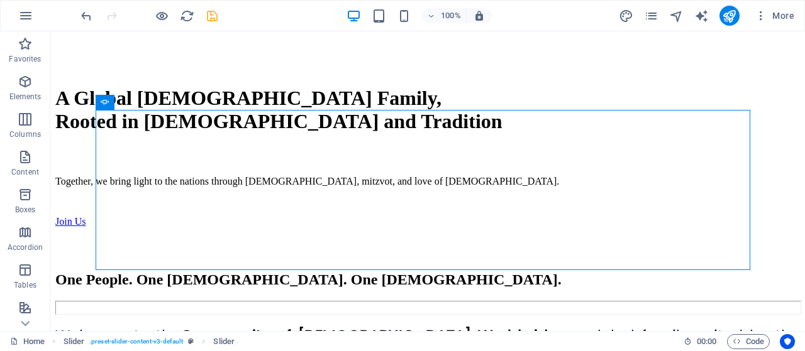
click at [641, 13] on div "More" at bounding box center [708, 16] width 180 height 20
click at [649, 15] on icon "pages" at bounding box center [651, 16] width 14 height 14
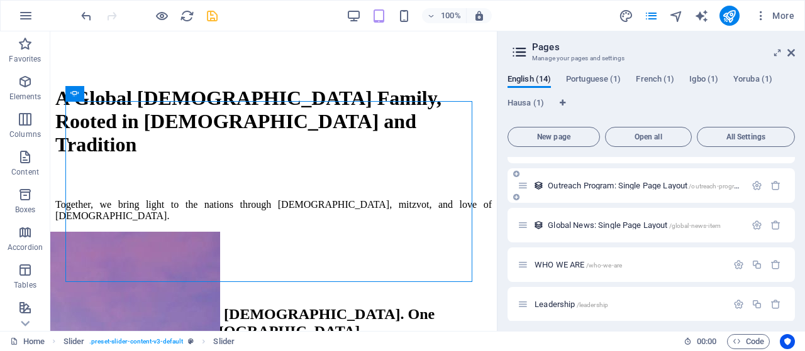
scroll to position [390, 0]
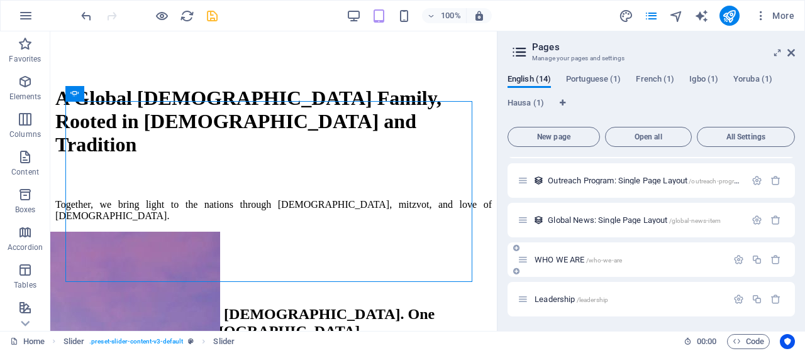
click at [566, 261] on span "WHO WE ARE /who-we-are" at bounding box center [577, 259] width 87 height 9
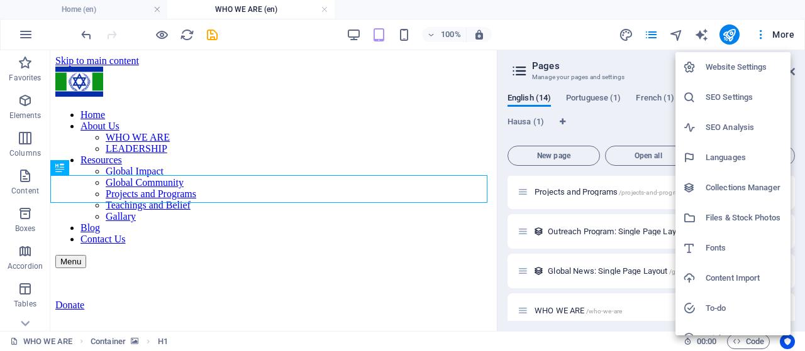
scroll to position [0, 0]
click at [776, 33] on div at bounding box center [402, 175] width 805 height 351
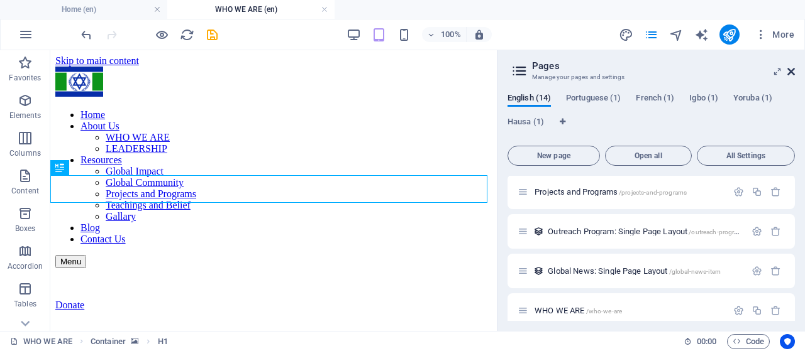
click at [793, 74] on icon at bounding box center [791, 72] width 8 height 10
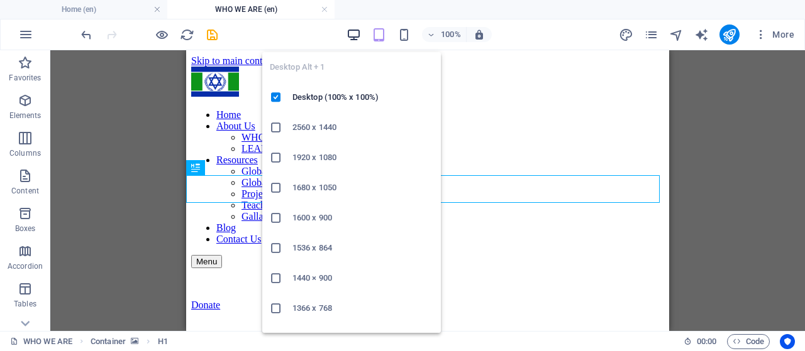
click at [356, 34] on icon "button" at bounding box center [353, 35] width 14 height 14
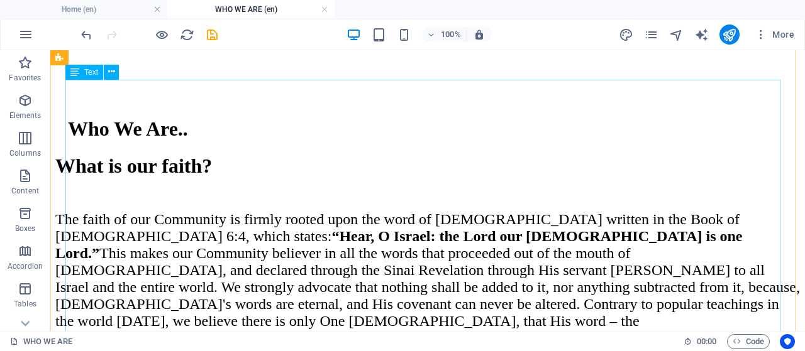
scroll to position [377, 0]
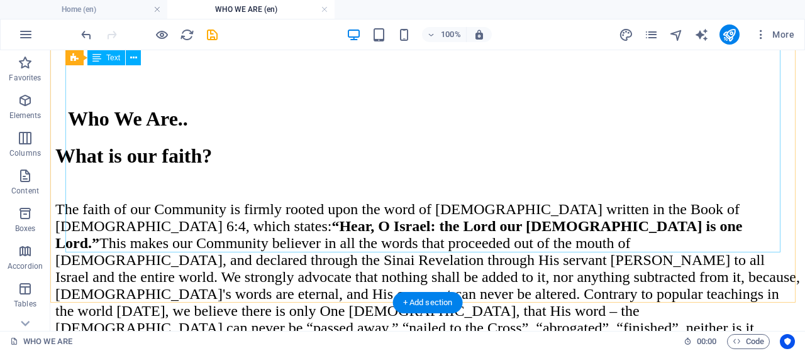
click at [613, 201] on div "The faith of our Community is firmly rooted upon the word of [DEMOGRAPHIC_DATA]…" at bounding box center [427, 316] width 744 height 231
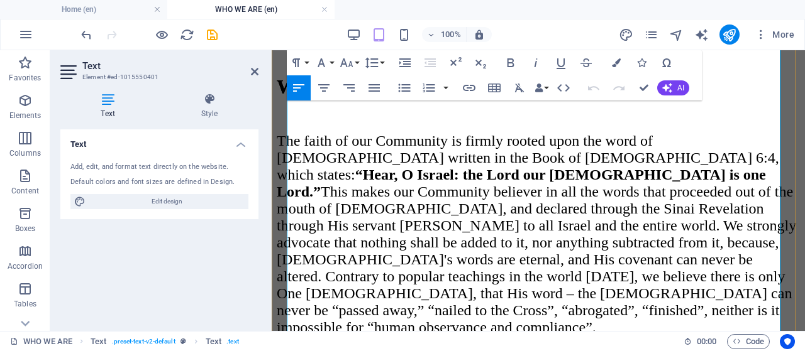
scroll to position [280, 0]
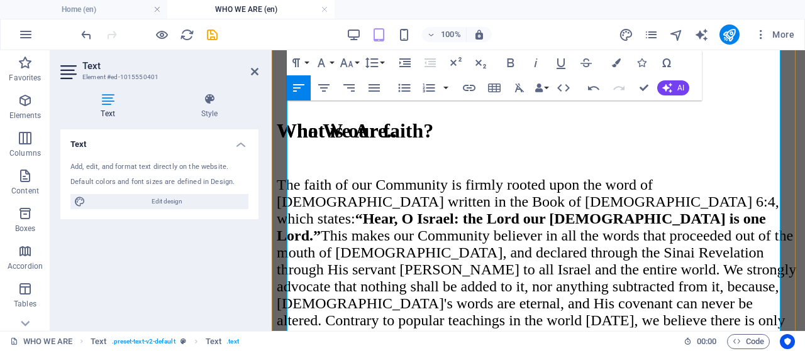
scroll to position [348, 0]
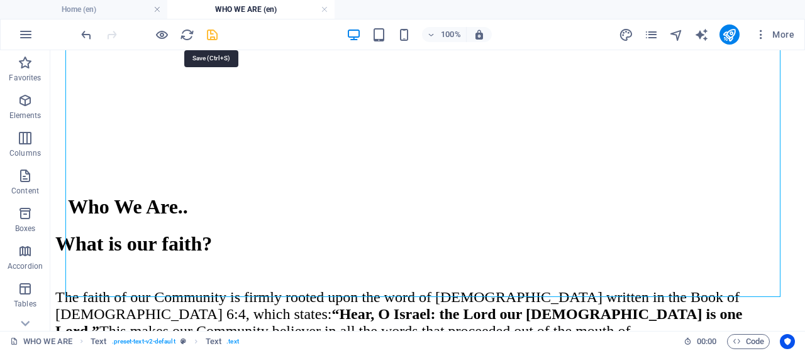
click at [211, 38] on icon "save" at bounding box center [212, 35] width 14 height 14
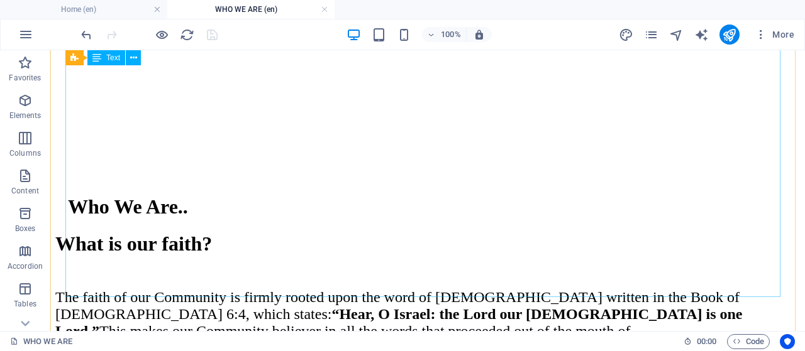
drag, startPoint x: 281, startPoint y: 211, endPoint x: 294, endPoint y: 213, distance: 12.8
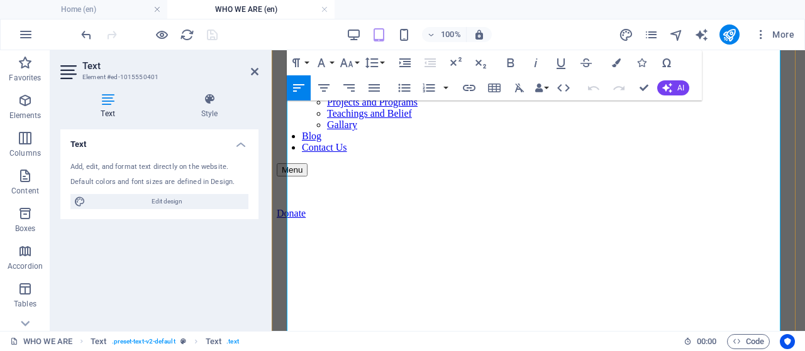
scroll to position [343, 0]
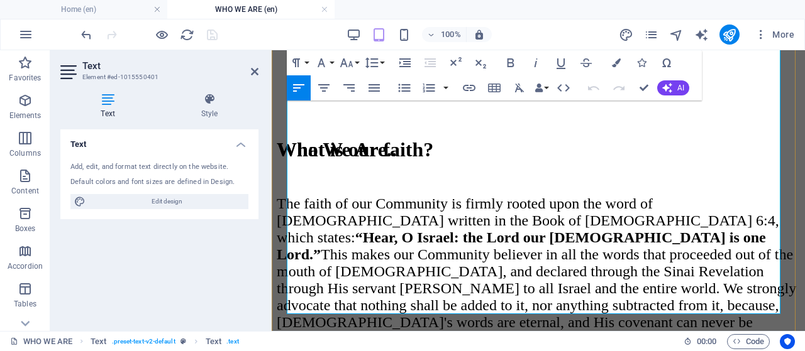
drag, startPoint x: 503, startPoint y: 187, endPoint x: 618, endPoint y: 303, distance: 163.6
click at [324, 59] on icon "button" at bounding box center [321, 62] width 15 height 15
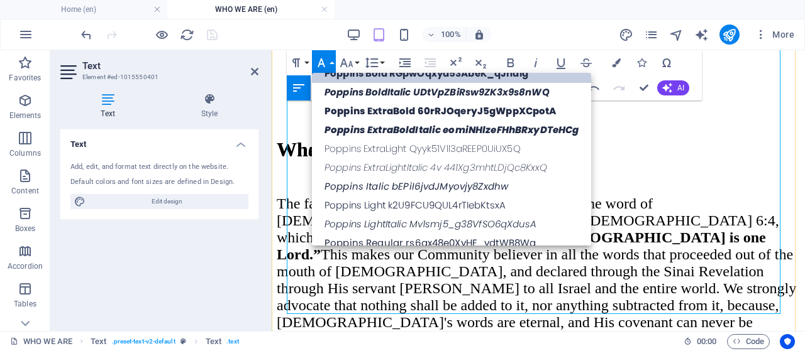
drag, startPoint x: 621, startPoint y: 302, endPoint x: 278, endPoint y: 192, distance: 360.4
click at [278, 192] on div "What is our faith? The faith of our Community is firmly rooted upon the word of…" at bounding box center [538, 334] width 523 height 393
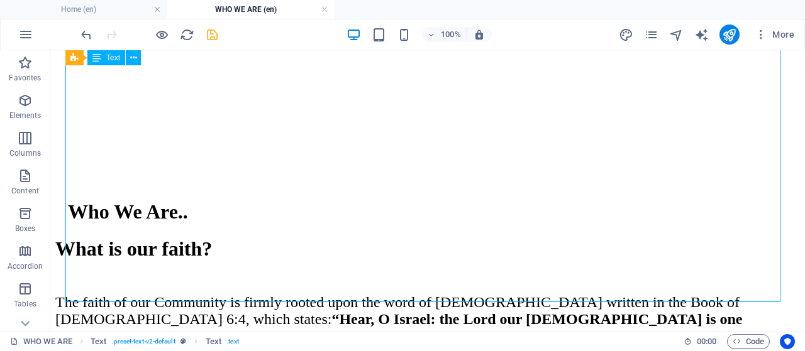
drag, startPoint x: 67, startPoint y: 184, endPoint x: 328, endPoint y: 214, distance: 262.6
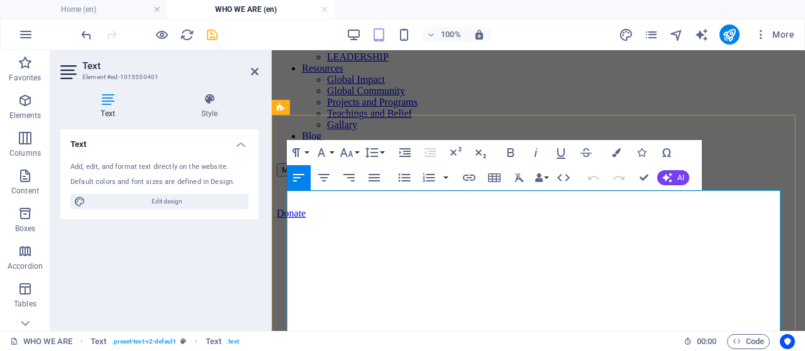
scroll to position [343, 0]
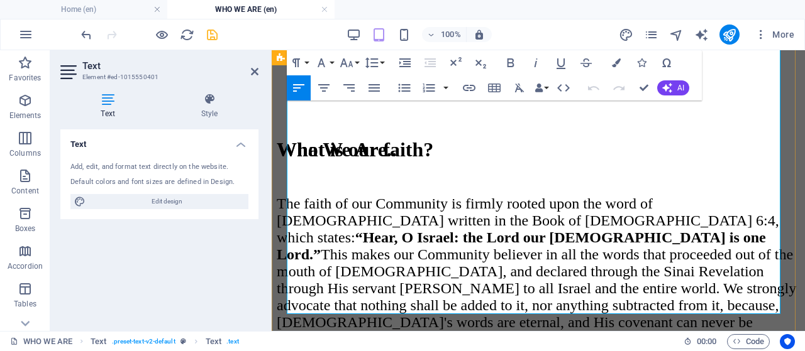
drag, startPoint x: 625, startPoint y: 301, endPoint x: 275, endPoint y: 185, distance: 368.3
click at [277, 185] on div "What is our faith? The faith of our Community is firmly rooted upon the word of…" at bounding box center [538, 334] width 523 height 393
click at [326, 57] on icon "button" at bounding box center [321, 62] width 15 height 15
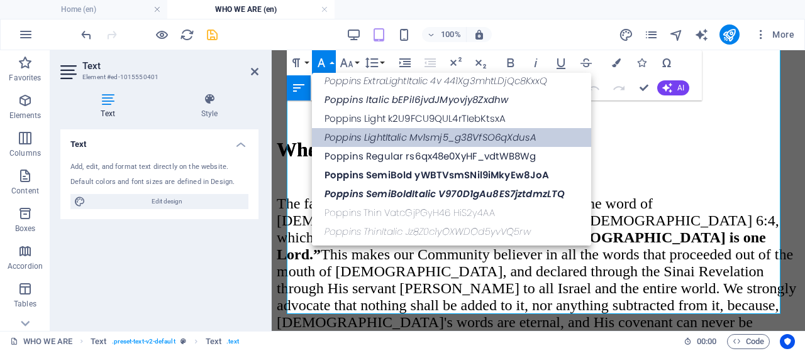
scroll to position [251, 0]
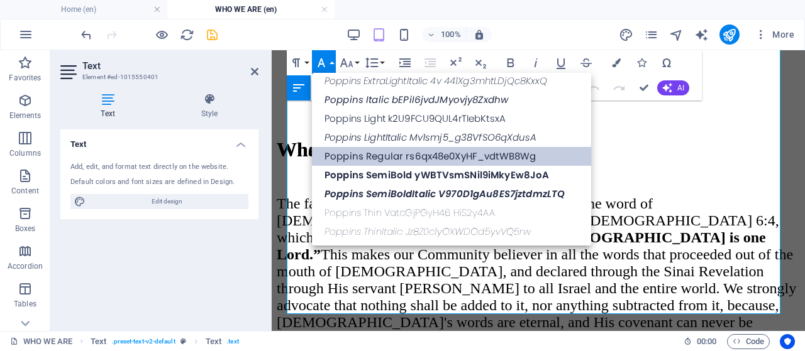
click at [378, 150] on link "Poppins Regular rs6qx48e0XyHF_vdtWB8Wg" at bounding box center [451, 156] width 279 height 19
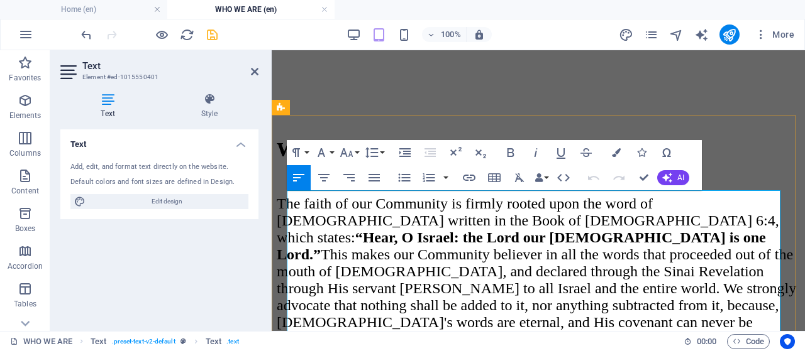
scroll to position [92, 0]
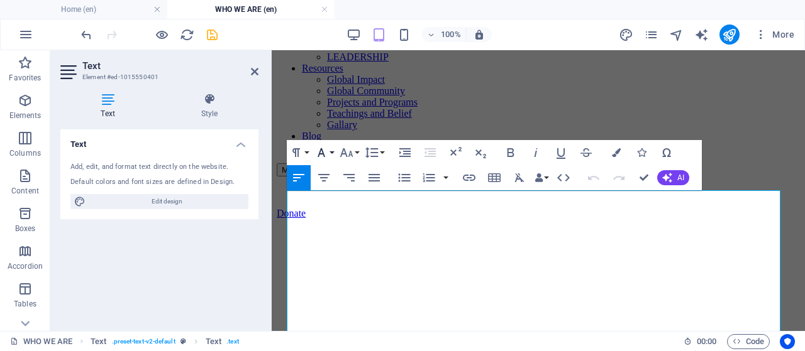
click at [329, 153] on button "Font Family" at bounding box center [324, 152] width 24 height 25
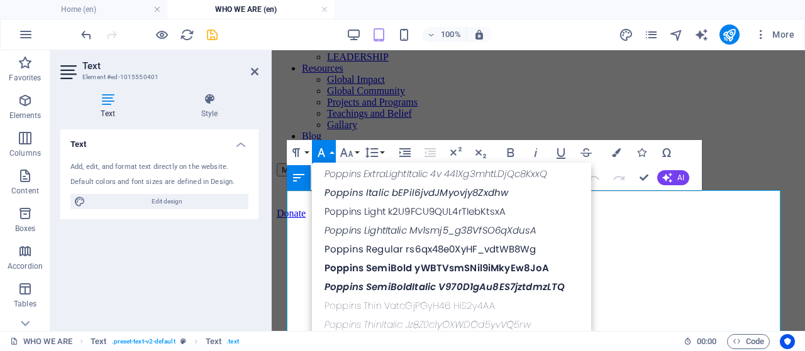
scroll to position [251, 0]
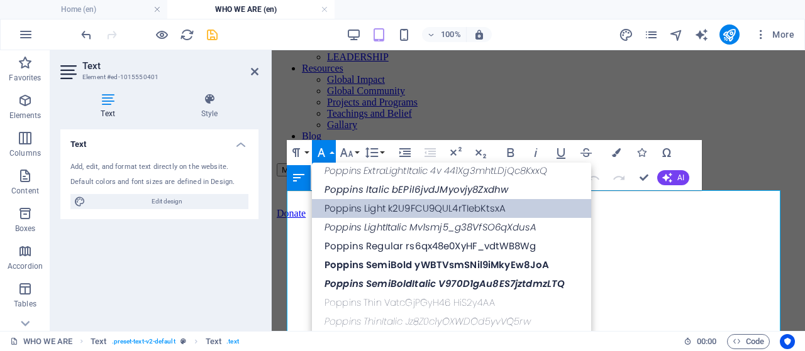
click at [366, 213] on link "Poppins Light k2U9FCU9QUL4rTIebKtsxA" at bounding box center [451, 208] width 279 height 19
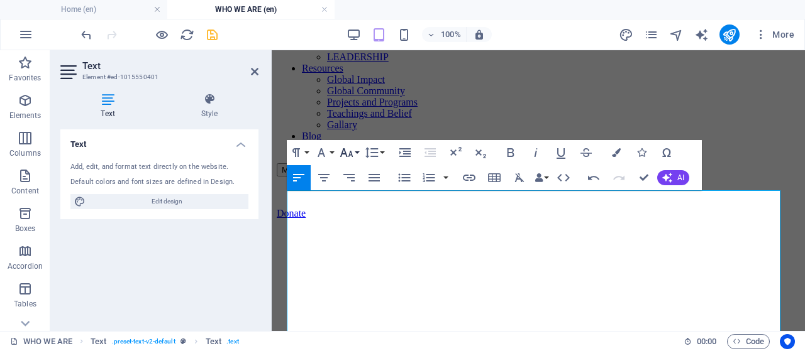
click at [351, 151] on icon "button" at bounding box center [346, 152] width 15 height 15
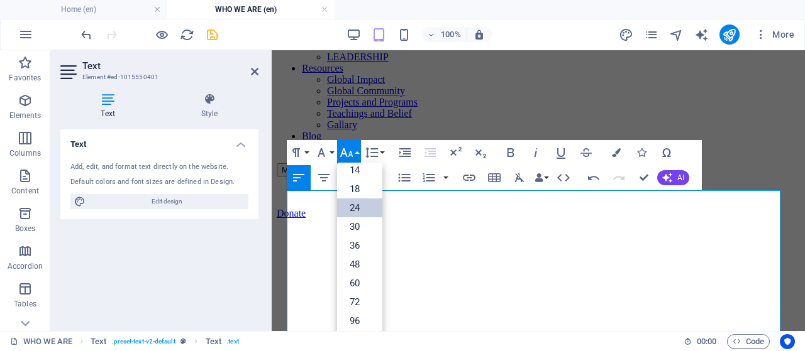
scroll to position [101, 0]
click at [354, 191] on link "18" at bounding box center [359, 189] width 45 height 19
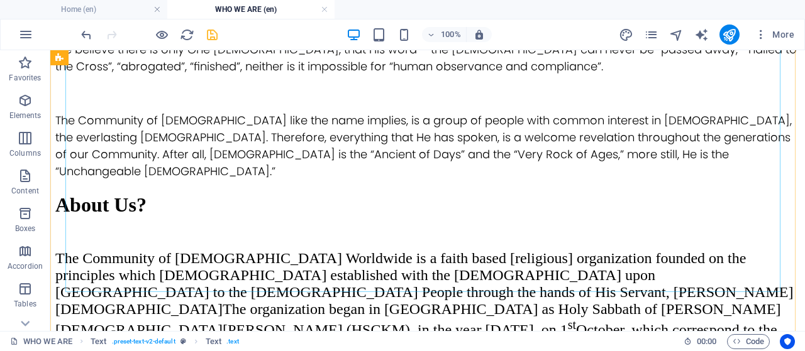
scroll to position [720, 0]
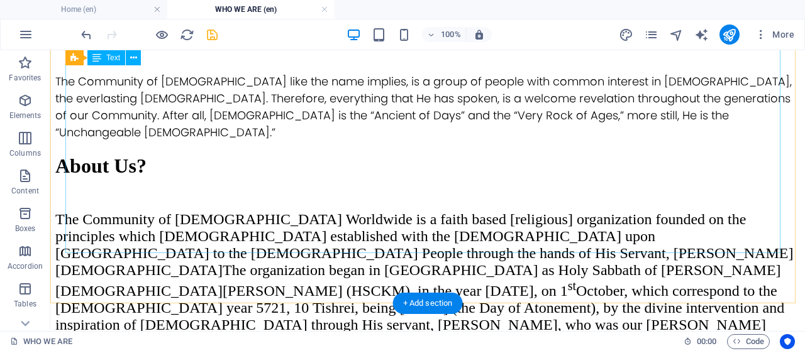
click at [429, 211] on div "The Community of [DEMOGRAPHIC_DATA] Worldwide is a faith based [religious] orga…" at bounding box center [427, 350] width 744 height 279
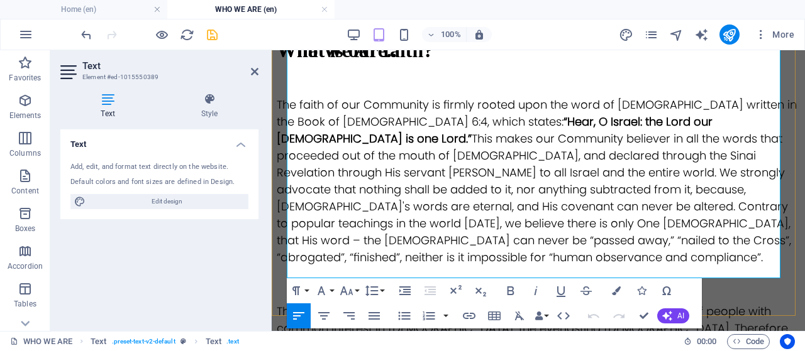
scroll to position [694, 0]
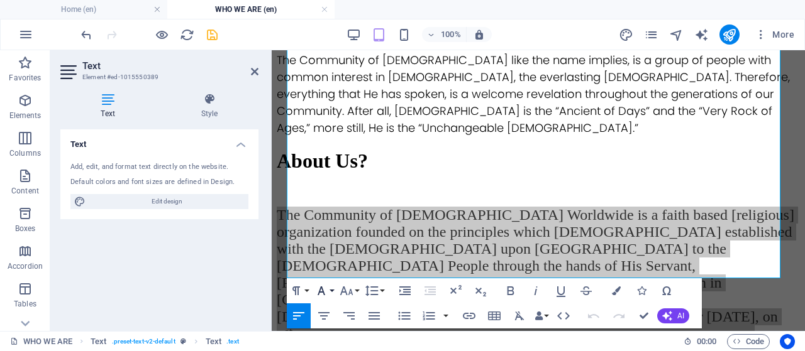
click at [329, 289] on button "Font Family" at bounding box center [324, 290] width 24 height 25
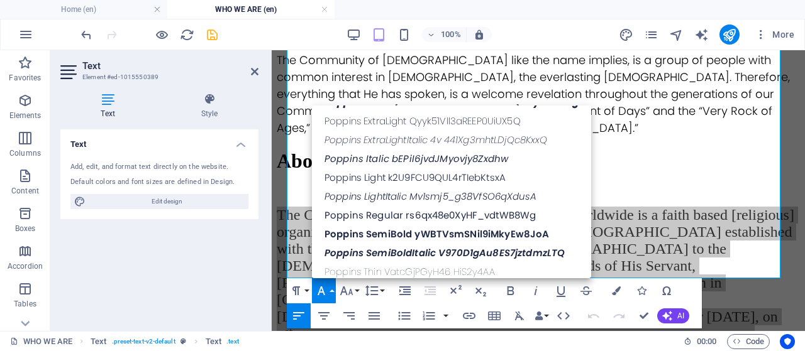
scroll to position [251, 0]
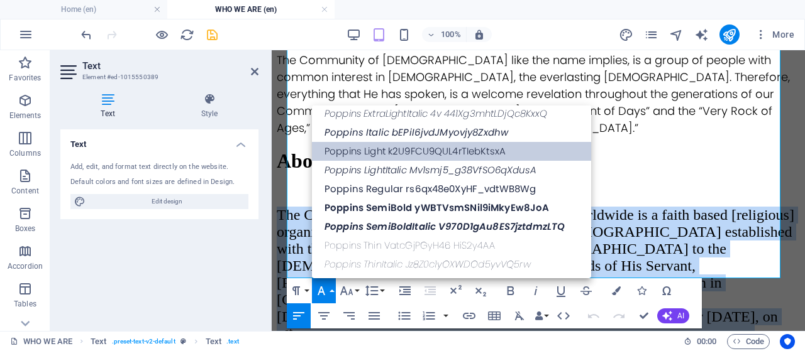
click at [377, 157] on link "Poppins Light k2U9FCU9QUL4rTIebKtsxA" at bounding box center [451, 151] width 279 height 19
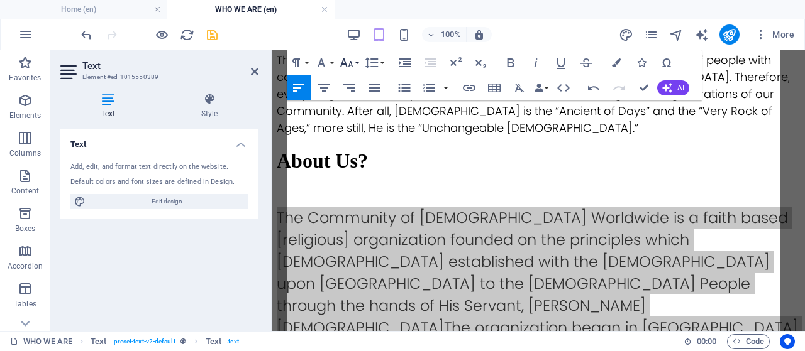
click at [349, 67] on icon "button" at bounding box center [346, 62] width 15 height 15
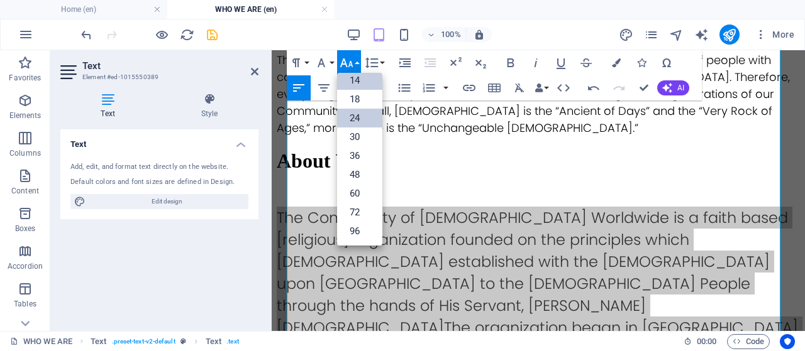
scroll to position [101, 0]
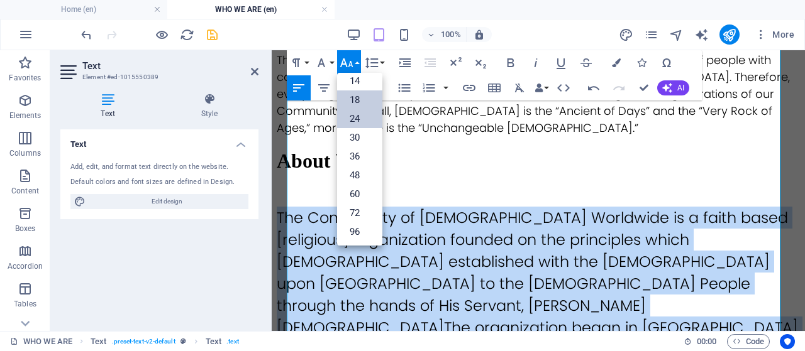
click at [365, 101] on link "18" at bounding box center [359, 100] width 45 height 19
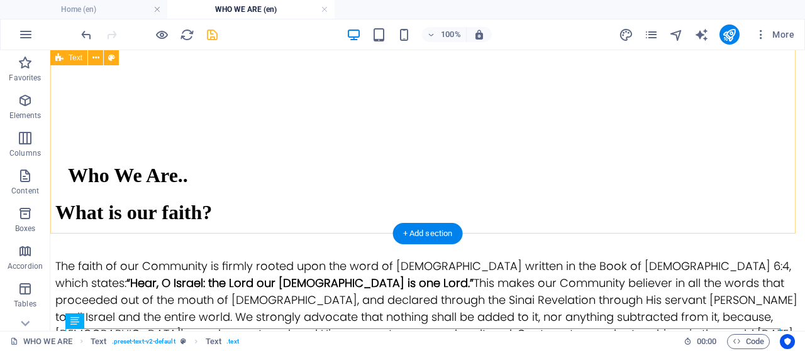
scroll to position [568, 0]
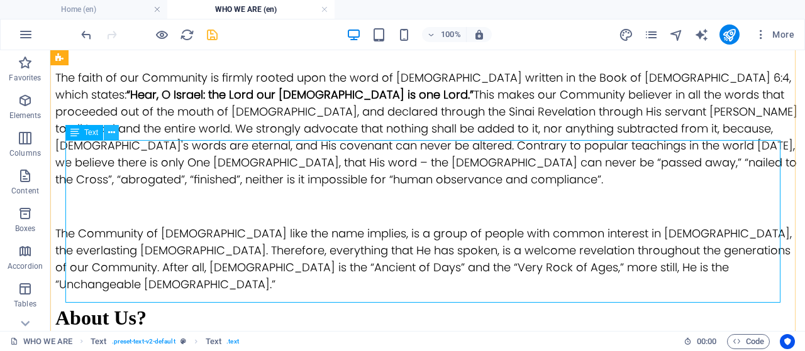
click at [109, 133] on icon at bounding box center [111, 132] width 7 height 13
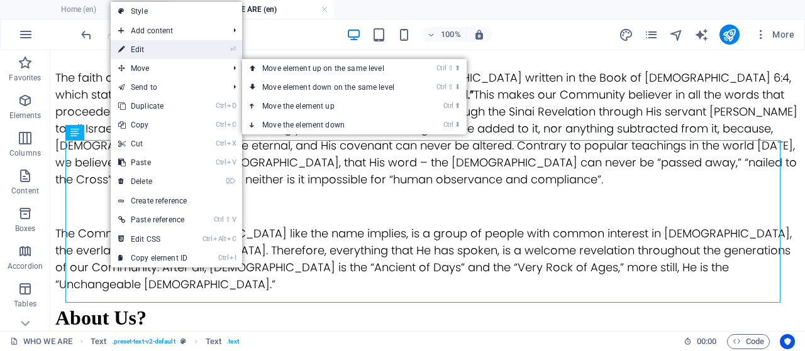
click at [142, 53] on link "⏎ Edit" at bounding box center [153, 49] width 84 height 19
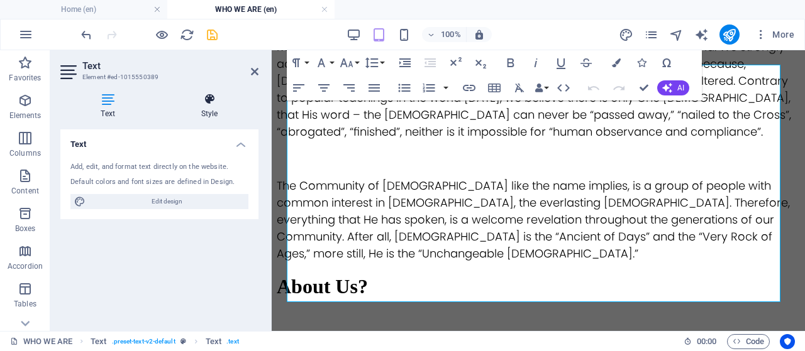
click at [212, 103] on icon at bounding box center [209, 99] width 98 height 13
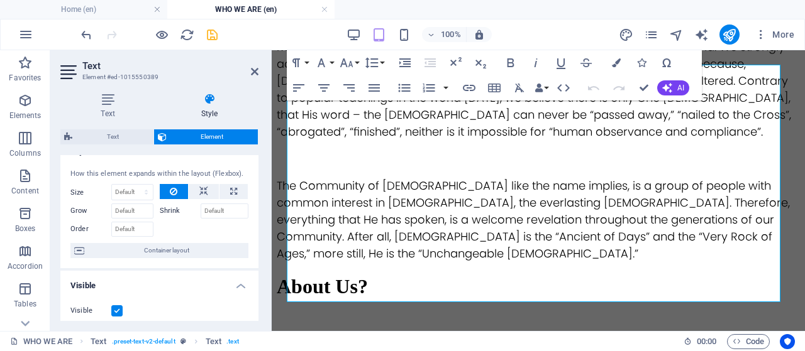
scroll to position [63, 0]
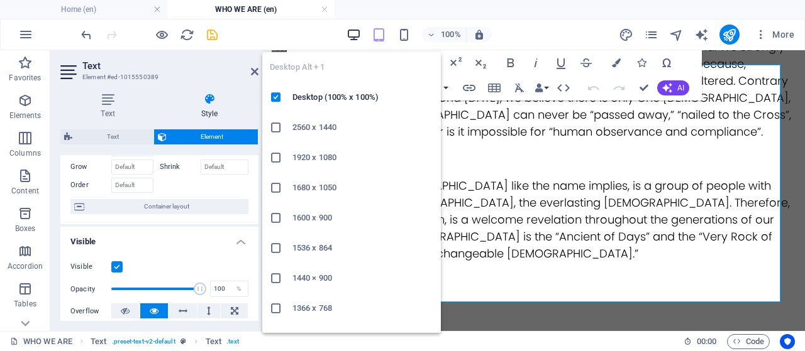
click at [352, 37] on icon "button" at bounding box center [353, 35] width 14 height 14
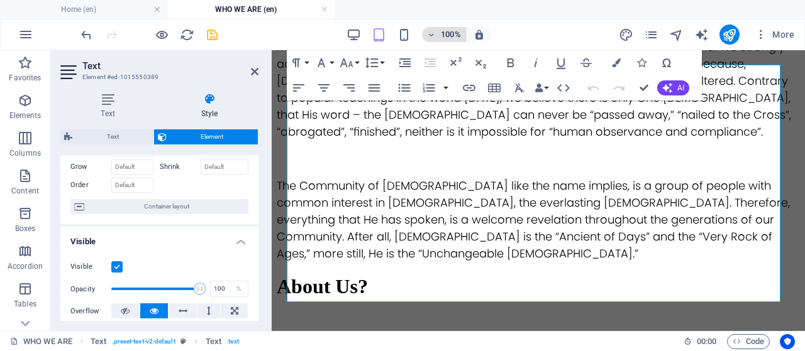
click at [437, 30] on span "100%" at bounding box center [444, 34] width 34 height 15
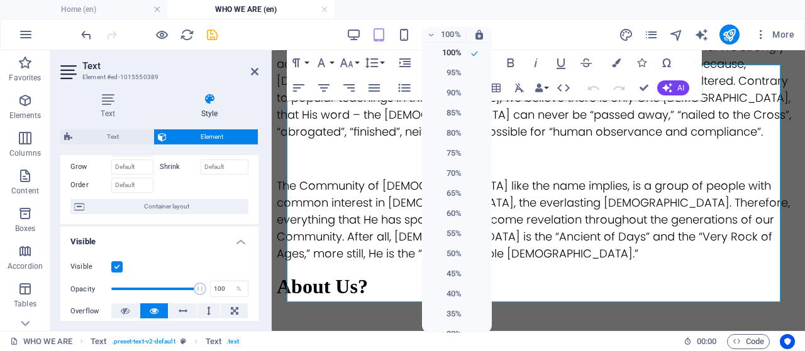
drag, startPoint x: 451, startPoint y: 128, endPoint x: 412, endPoint y: 91, distance: 53.8
click at [451, 128] on h6 "80%" at bounding box center [445, 133] width 32 height 15
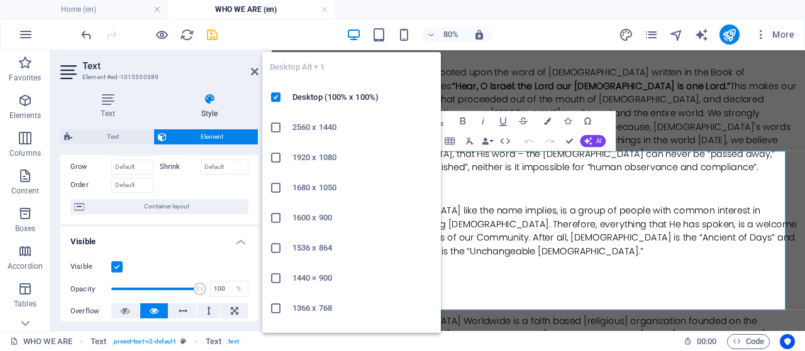
click at [353, 36] on icon "button" at bounding box center [353, 35] width 14 height 14
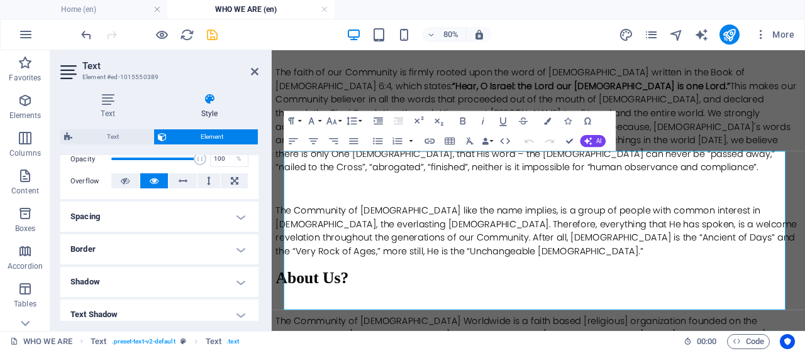
scroll to position [189, 0]
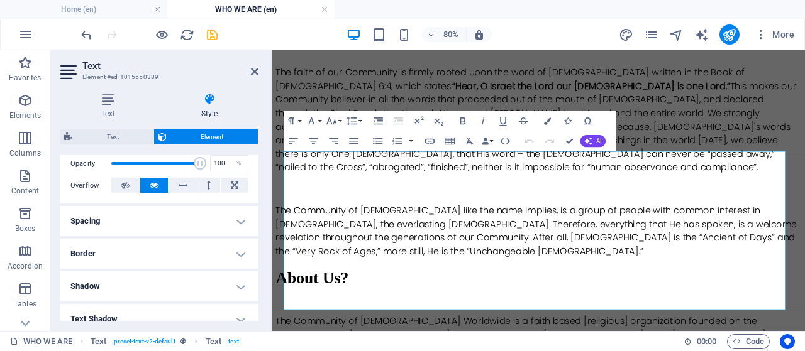
click at [222, 215] on h4 "Spacing" at bounding box center [159, 221] width 198 height 30
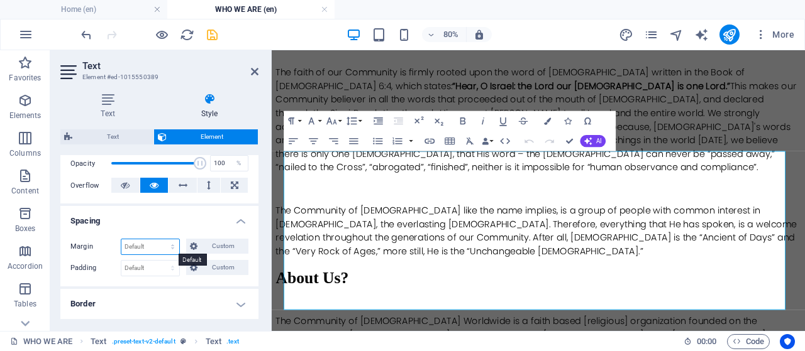
click at [158, 244] on select "Default auto px % rem vw vh Custom" at bounding box center [150, 246] width 58 height 15
select select "px"
click at [161, 239] on select "Default auto px % rem vw vh Custom" at bounding box center [150, 246] width 58 height 15
type input "3"
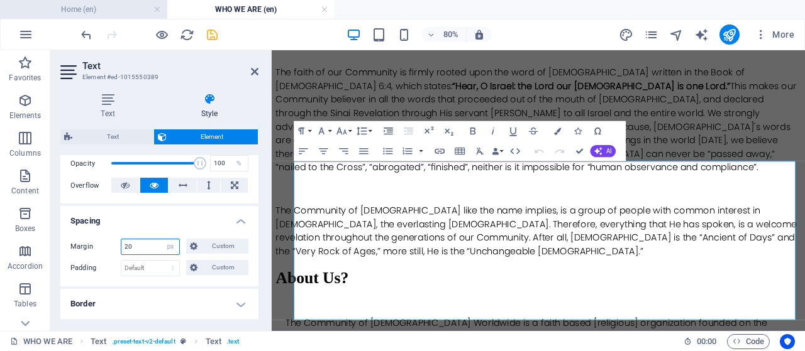
type input "20"
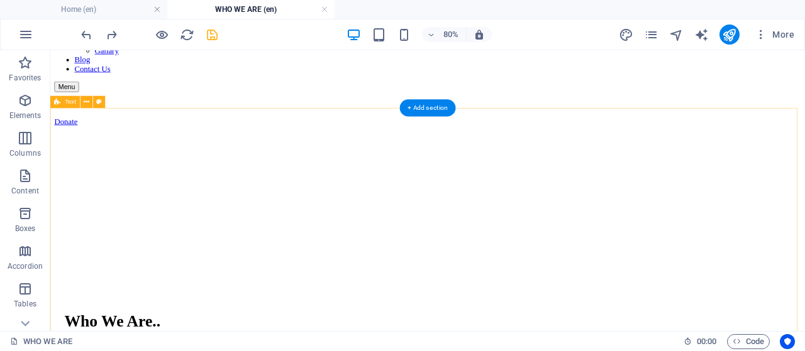
scroll to position [126, 0]
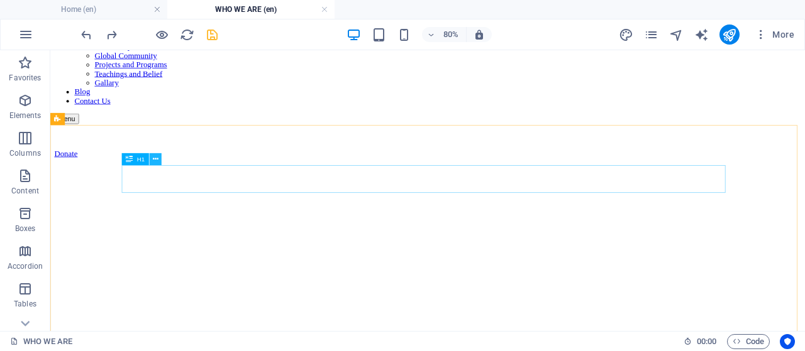
click at [153, 159] on icon at bounding box center [156, 159] width 6 height 11
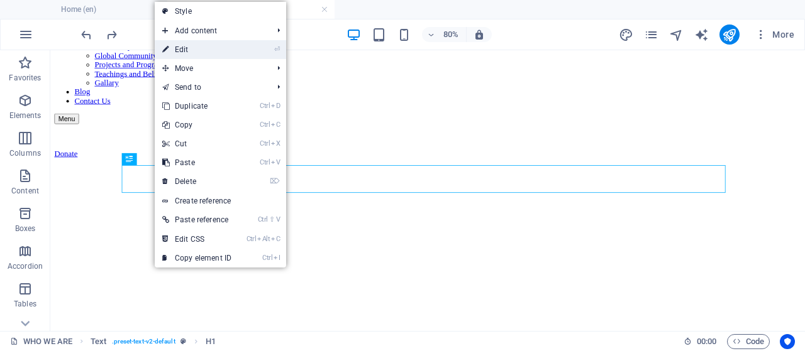
click at [179, 48] on link "⏎ Edit" at bounding box center [197, 49] width 84 height 19
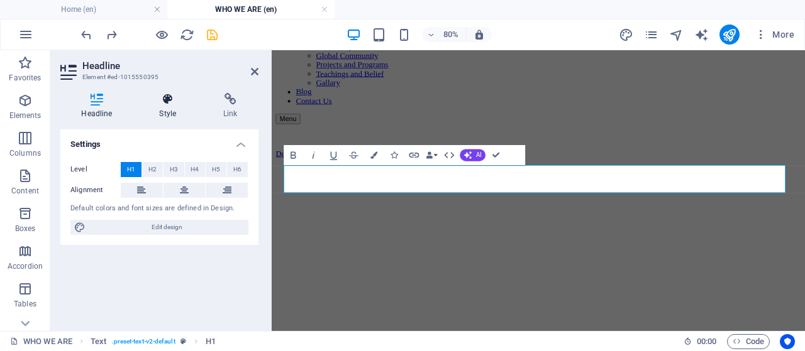
click at [167, 107] on h4 "Style" at bounding box center [170, 106] width 64 height 26
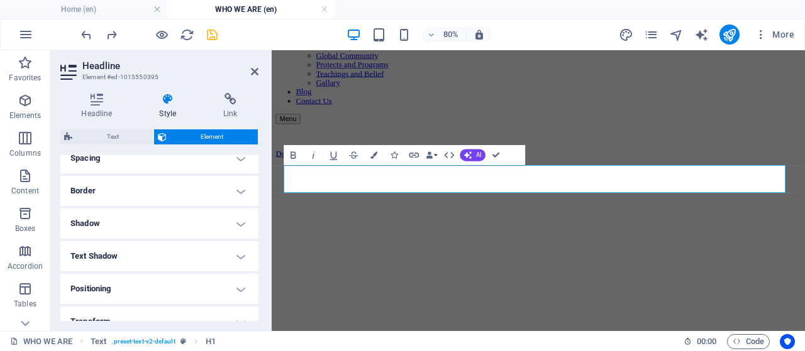
scroll to position [251, 0]
click at [177, 158] on h4 "Spacing" at bounding box center [159, 158] width 198 height 30
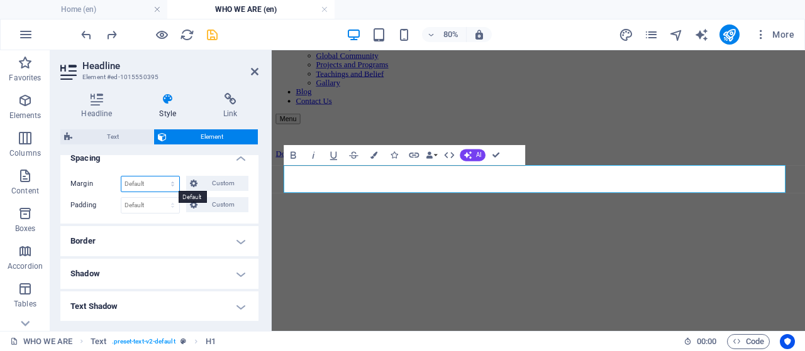
click at [173, 185] on select "Default auto px % rem vw vh Custom" at bounding box center [150, 184] width 58 height 15
click at [229, 185] on span "Custom" at bounding box center [222, 183] width 43 height 15
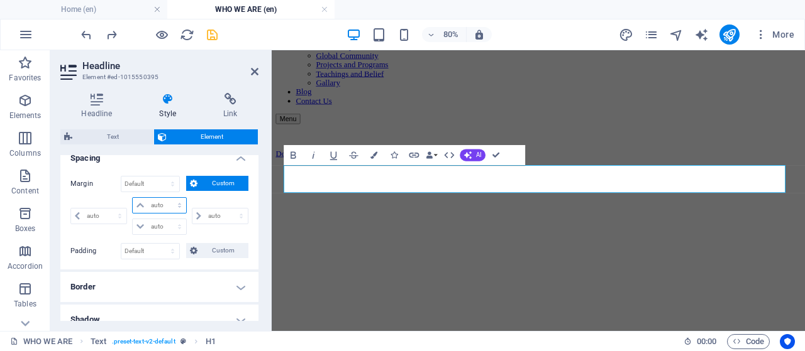
click at [159, 206] on select "auto px % rem vw vh" at bounding box center [159, 205] width 53 height 15
click at [253, 74] on icon at bounding box center [255, 72] width 8 height 10
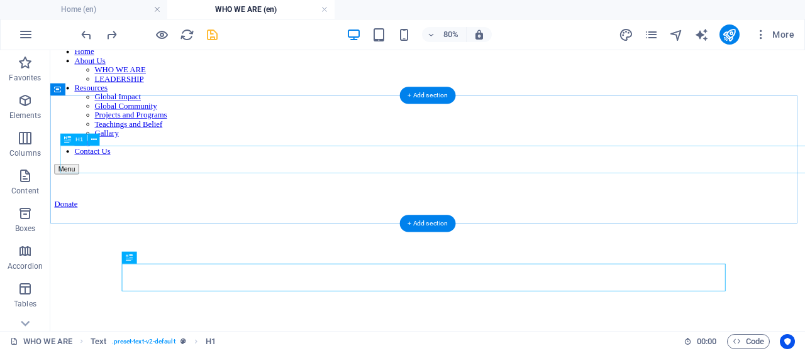
scroll to position [0, 0]
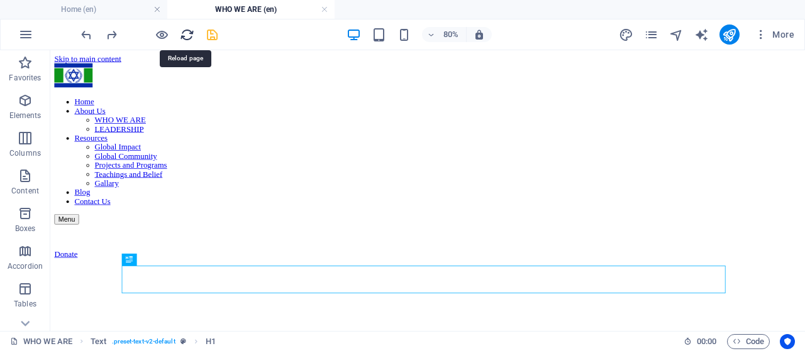
click at [185, 32] on icon "reload" at bounding box center [187, 35] width 14 height 14
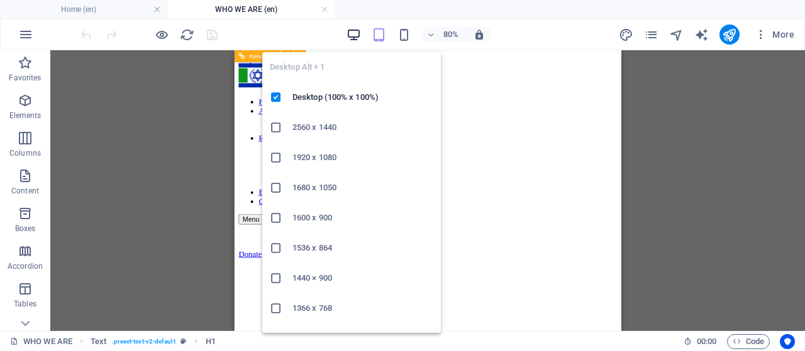
click at [349, 38] on icon "button" at bounding box center [353, 35] width 14 height 14
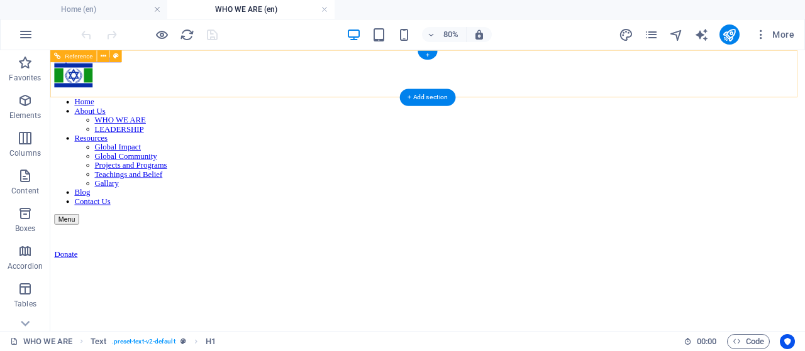
click at [554, 109] on nav "Home About Us WHO WE ARE LEADERSHIP Resources Global Impact Global Community Pr…" at bounding box center [521, 177] width 933 height 136
click at [611, 109] on nav "Home About Us WHO WE ARE LEADERSHIP Resources Global Impact Global Community Pr…" at bounding box center [521, 177] width 933 height 136
click at [104, 58] on icon at bounding box center [104, 56] width 6 height 11
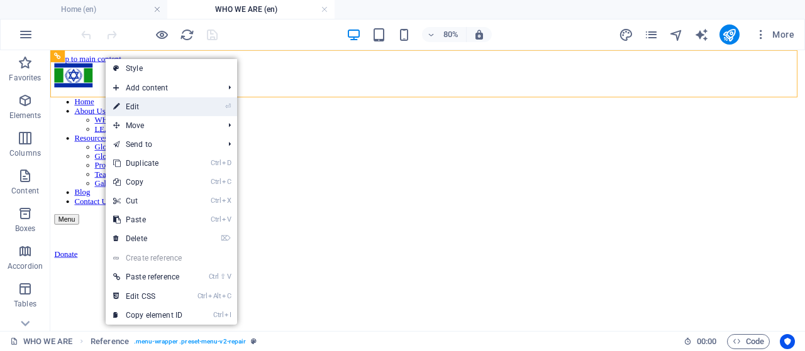
click at [134, 101] on link "⏎ Edit" at bounding box center [148, 106] width 84 height 19
select select "rem"
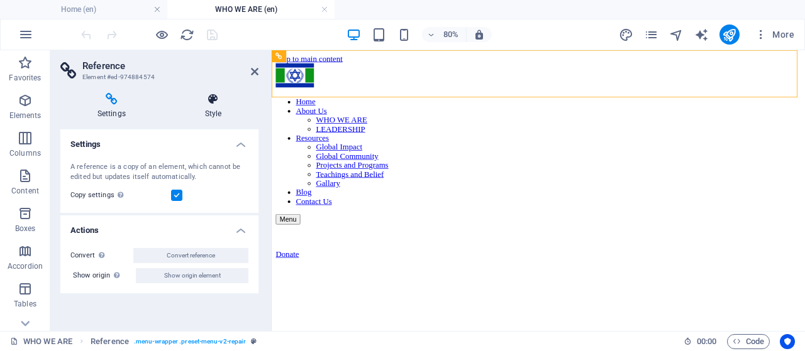
click at [209, 106] on h4 "Style" at bounding box center [213, 106] width 91 height 26
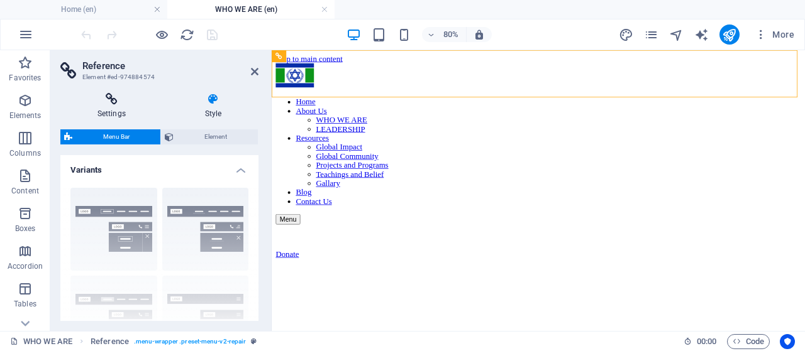
click at [120, 106] on h4 "Settings" at bounding box center [113, 106] width 107 height 26
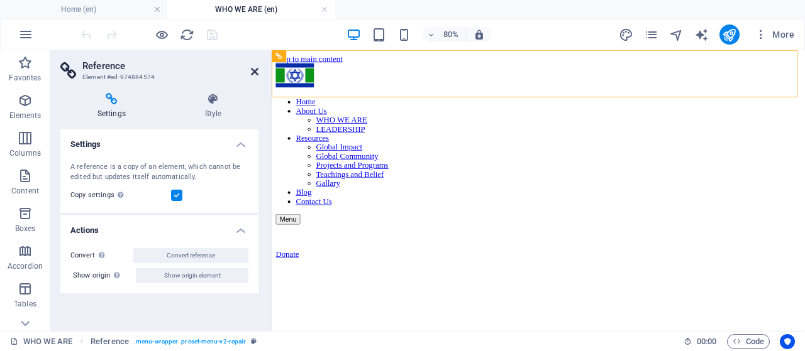
click at [253, 76] on icon at bounding box center [255, 72] width 8 height 10
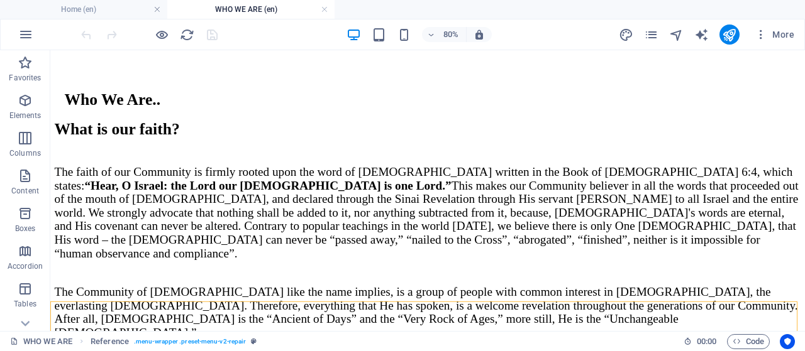
scroll to position [63, 0]
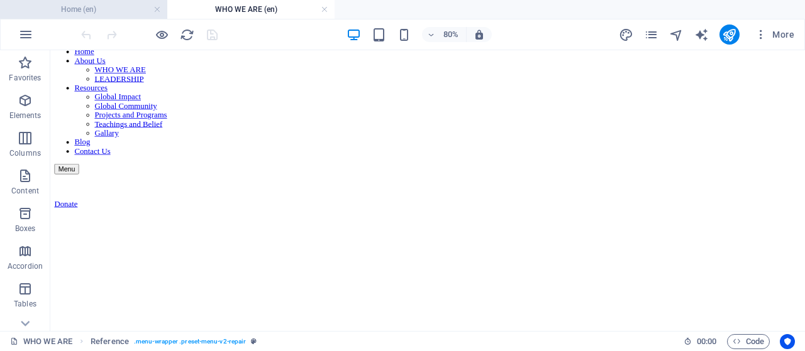
click at [104, 13] on h4 "Home (en)" at bounding box center [83, 10] width 167 height 14
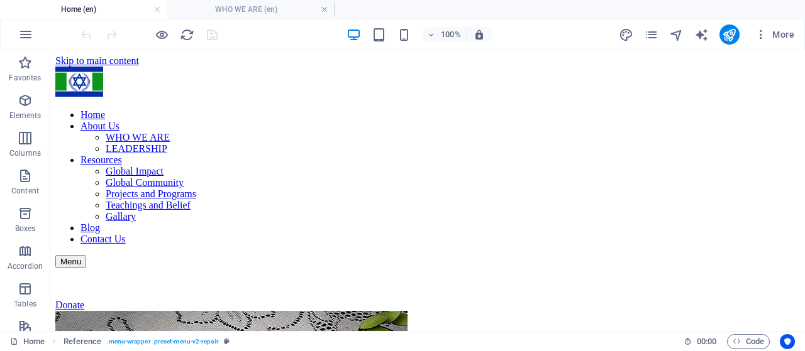
scroll to position [533, 0]
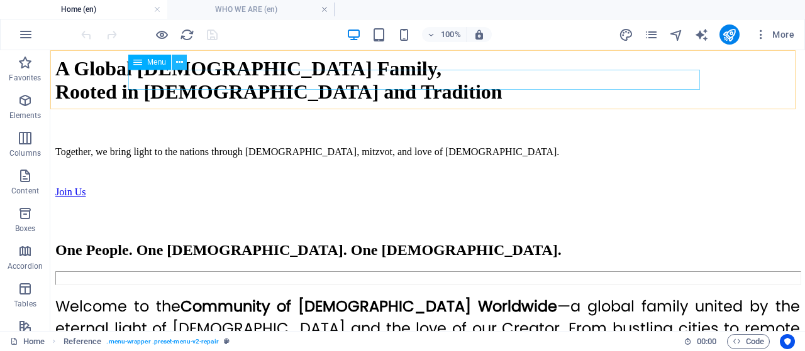
click at [182, 65] on icon at bounding box center [179, 62] width 7 height 13
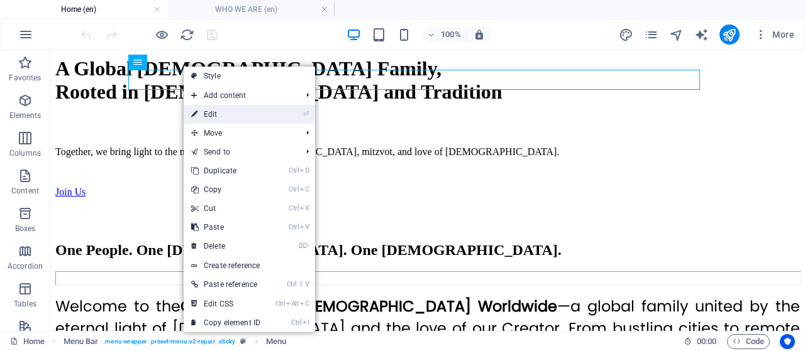
click at [212, 107] on link "⏎ Edit" at bounding box center [226, 114] width 84 height 19
select select
select select "10"
select select
select select "11"
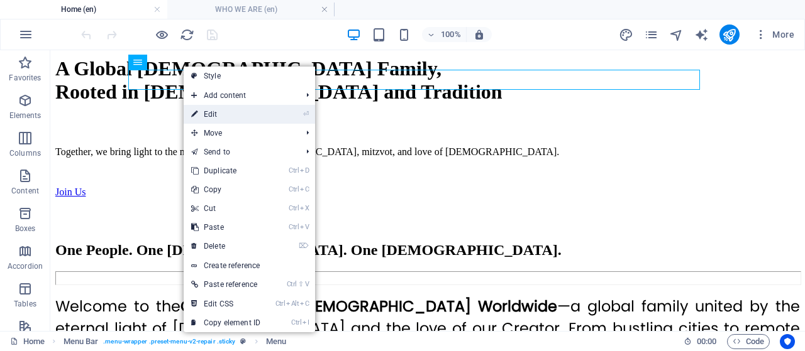
select select
select select "3"
select select
select select "4"
select select
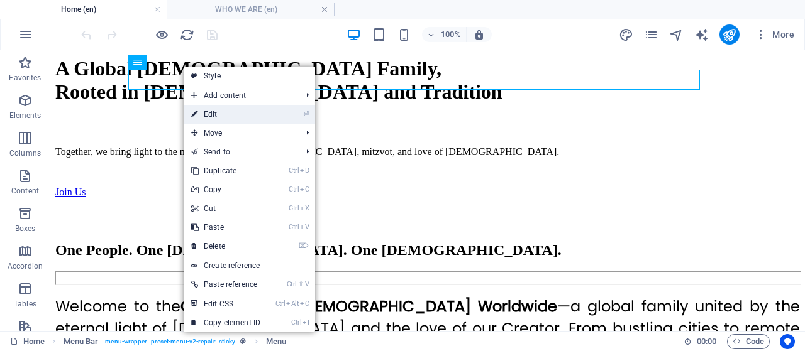
select select "9"
select select
select select "6"
select select
select select "8"
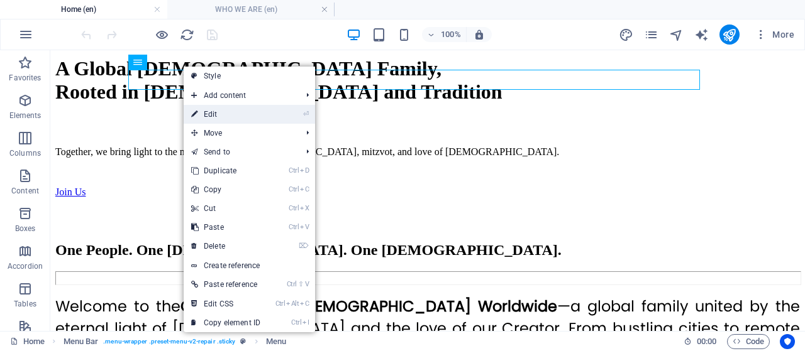
select select
select select "2"
select select
select select "7"
select select
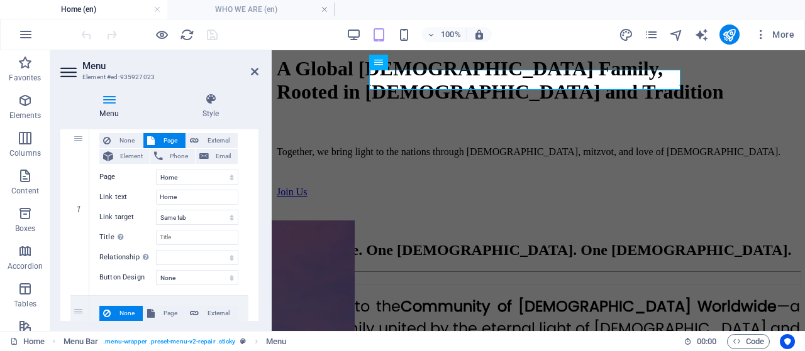
scroll to position [0, 0]
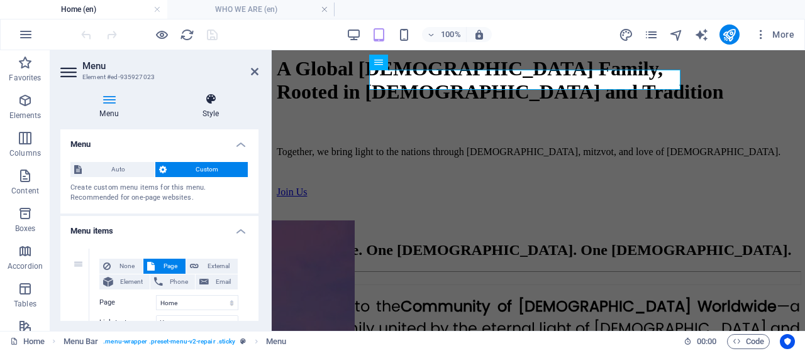
click at [211, 107] on h4 "Style" at bounding box center [211, 106] width 96 height 26
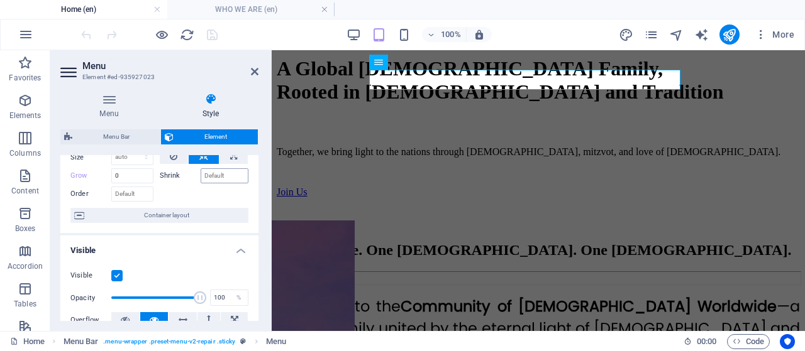
scroll to position [189, 0]
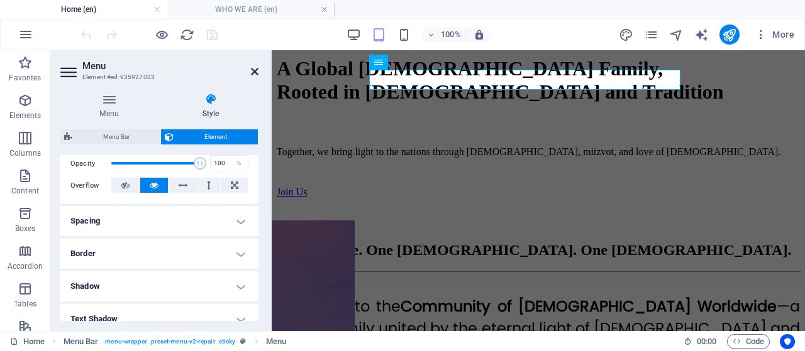
click at [254, 73] on icon at bounding box center [255, 72] width 8 height 10
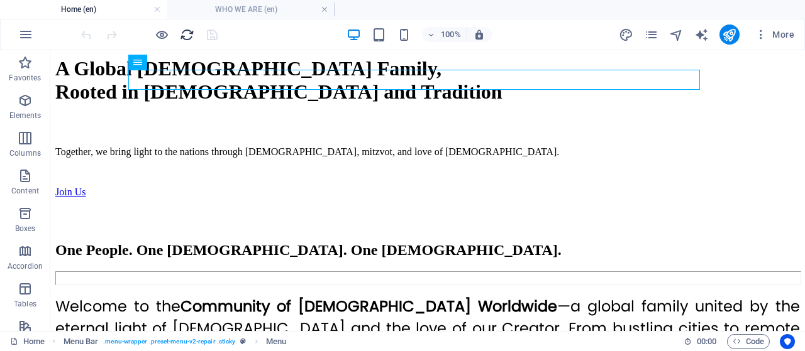
click at [184, 37] on icon "reload" at bounding box center [187, 35] width 14 height 14
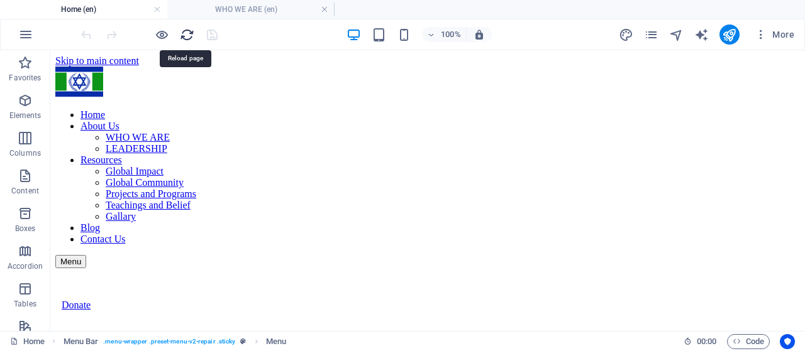
scroll to position [0, 0]
click at [88, 5] on h4 "Home (en)" at bounding box center [83, 10] width 167 height 14
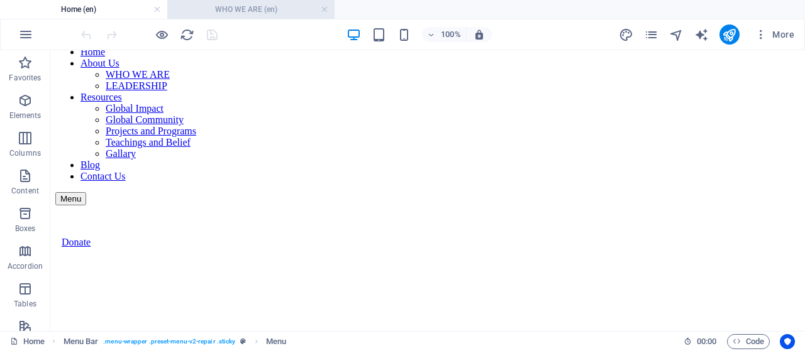
click at [252, 12] on h4 "WHO WE ARE (en)" at bounding box center [250, 10] width 167 height 14
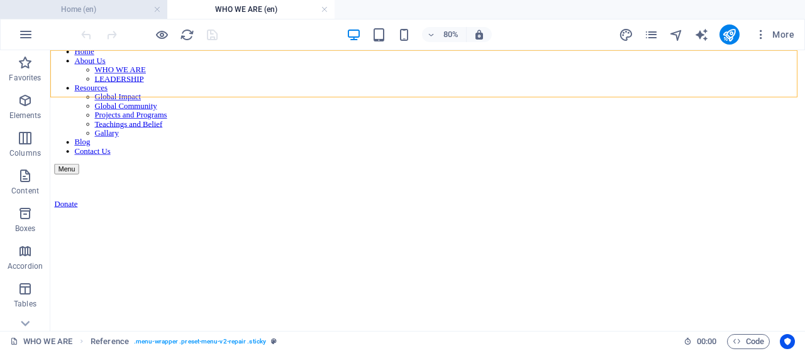
click at [105, 13] on h4 "Home (en)" at bounding box center [83, 10] width 167 height 14
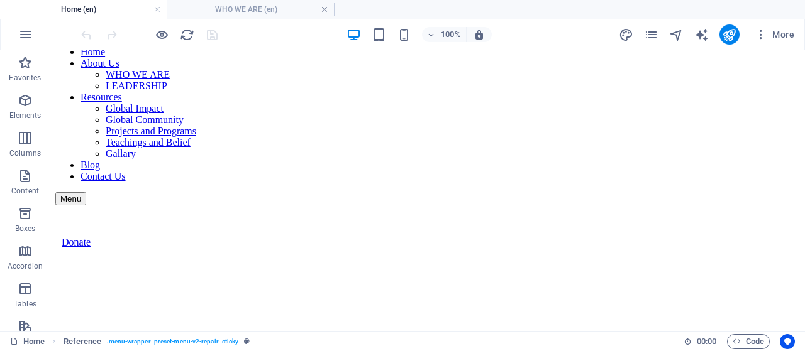
scroll to position [0, 0]
click at [185, 34] on icon "reload" at bounding box center [187, 35] width 14 height 14
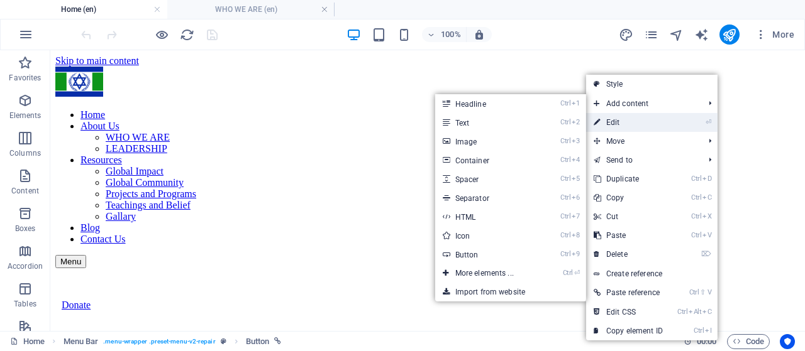
click at [652, 121] on link "⏎ Edit" at bounding box center [628, 122] width 84 height 19
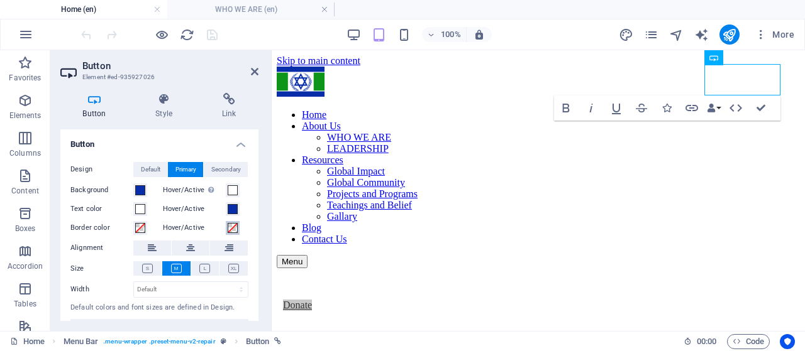
click at [229, 231] on span at bounding box center [233, 228] width 10 height 10
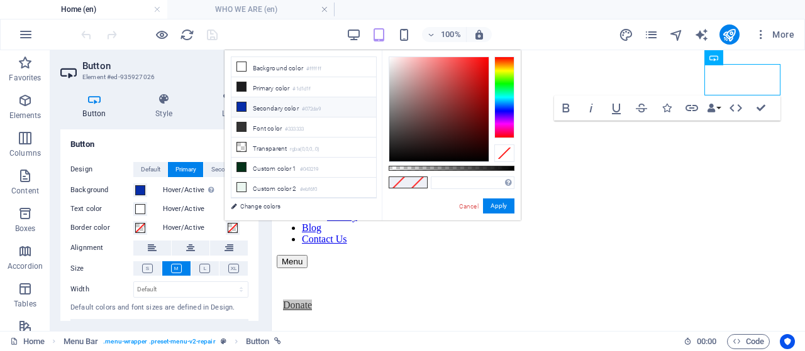
click at [253, 104] on li "Secondary color #072da9" at bounding box center [303, 107] width 145 height 20
type input "#072da9"
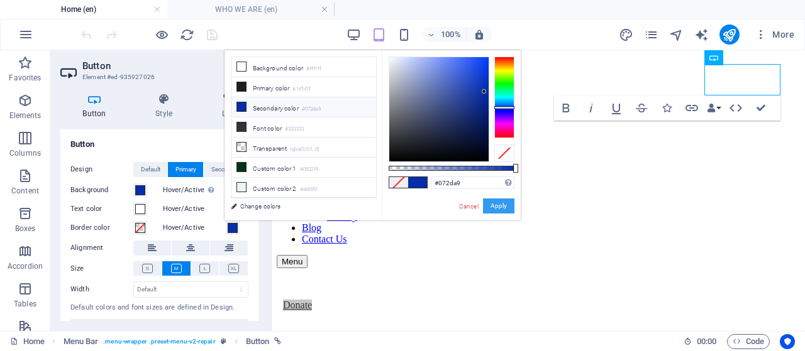
drag, startPoint x: 498, startPoint y: 211, endPoint x: 226, endPoint y: 160, distance: 276.3
click at [498, 211] on button "Apply" at bounding box center [498, 206] width 31 height 15
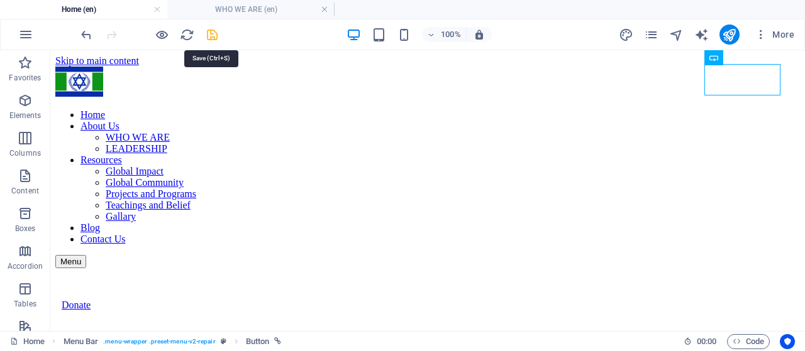
click at [208, 35] on icon "save" at bounding box center [212, 35] width 14 height 14
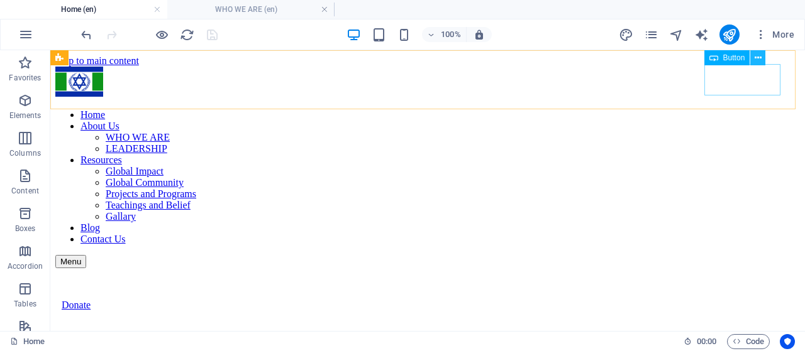
click at [754, 58] on icon at bounding box center [757, 58] width 7 height 13
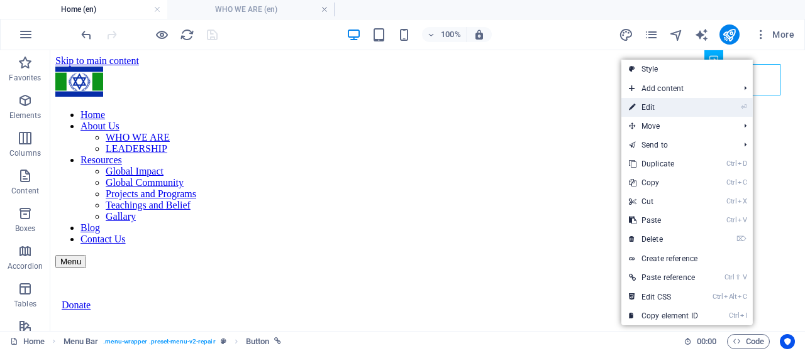
drag, startPoint x: 679, startPoint y: 103, endPoint x: 393, endPoint y: 52, distance: 289.9
click at [679, 103] on link "⏎ Edit" at bounding box center [663, 107] width 84 height 19
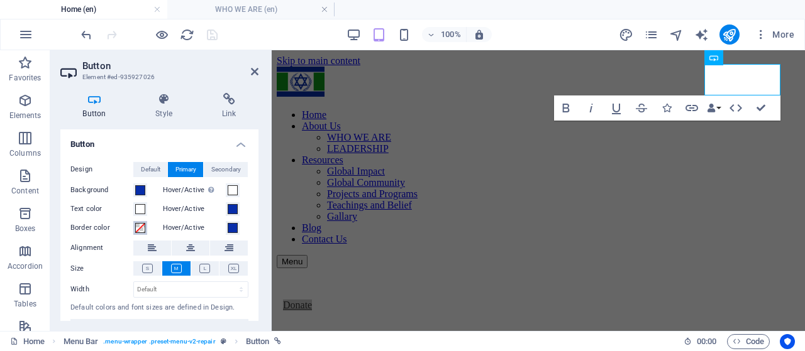
click at [138, 228] on span at bounding box center [140, 228] width 10 height 10
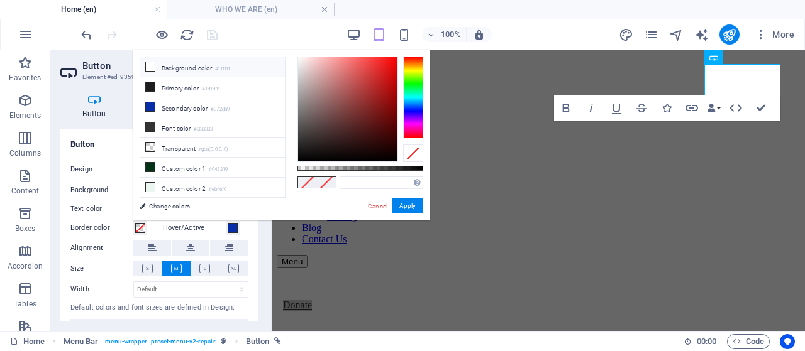
click at [160, 69] on li "Background color #ffffff" at bounding box center [212, 67] width 145 height 20
type input "#ffffff"
click at [405, 204] on button "Apply" at bounding box center [407, 206] width 31 height 15
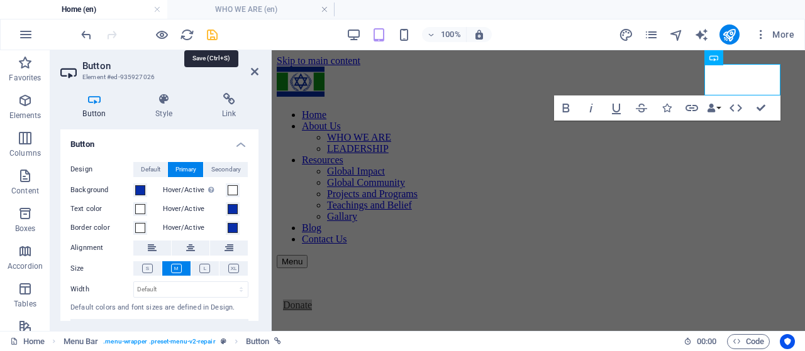
click at [212, 31] on icon "save" at bounding box center [212, 35] width 14 height 14
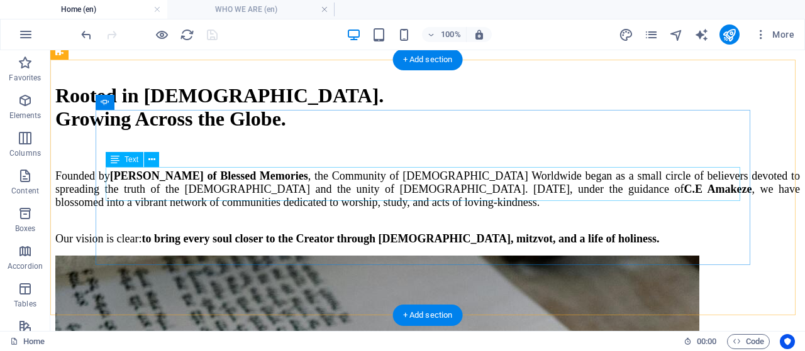
scroll to position [880, 0]
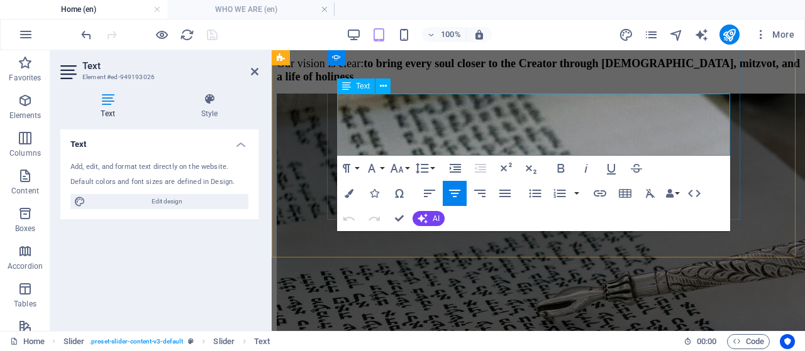
drag, startPoint x: 580, startPoint y: 146, endPoint x: 338, endPoint y: 110, distance: 245.3
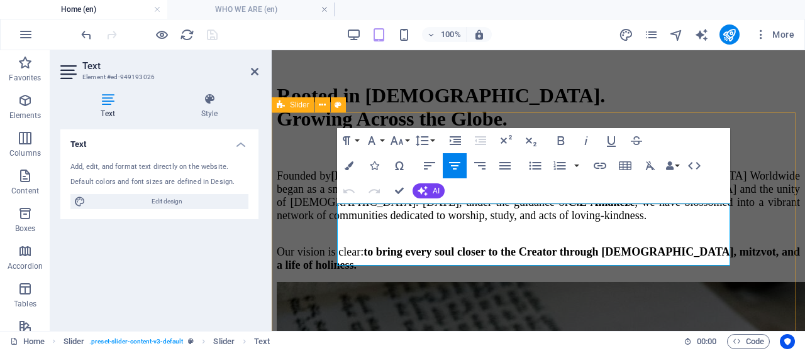
scroll to position [817, 0]
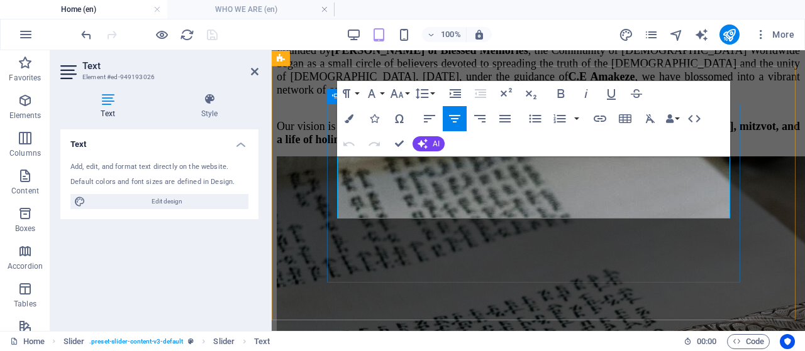
drag, startPoint x: 579, startPoint y: 211, endPoint x: 319, endPoint y: 156, distance: 265.9
click at [376, 92] on icon "button" at bounding box center [371, 93] width 15 height 15
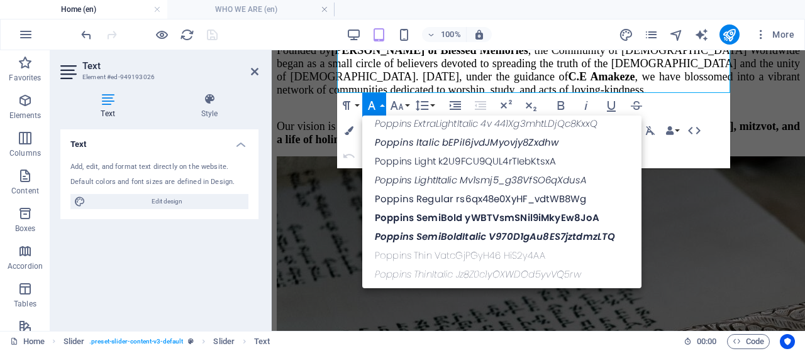
scroll to position [943, 0]
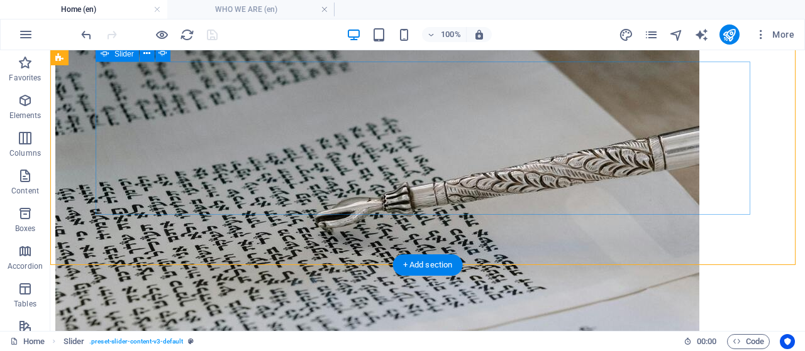
scroll to position [880, 0]
